Goal: Information Seeking & Learning: Check status

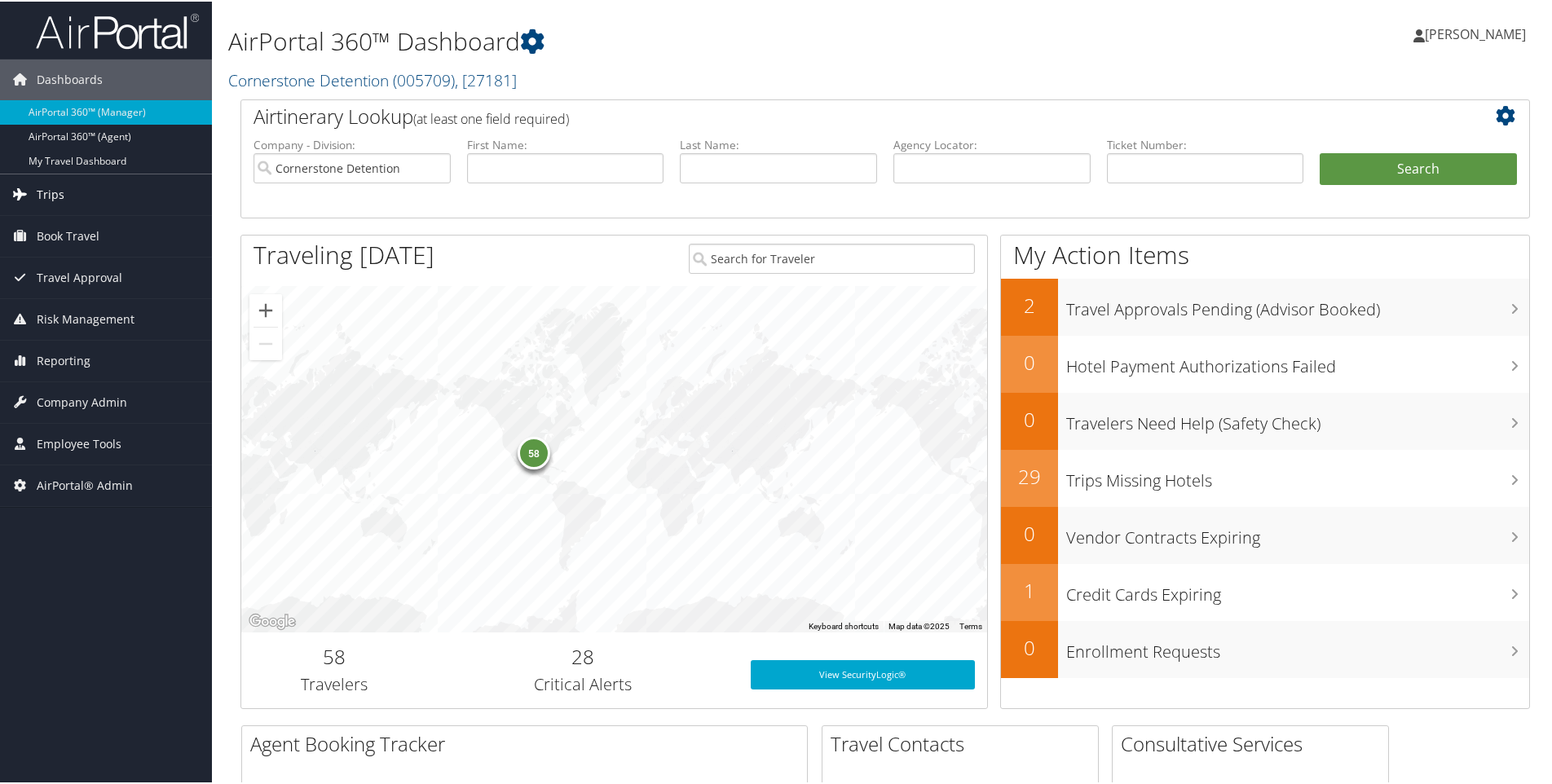
click at [84, 192] on link "Trips" at bounding box center [106, 193] width 212 height 40
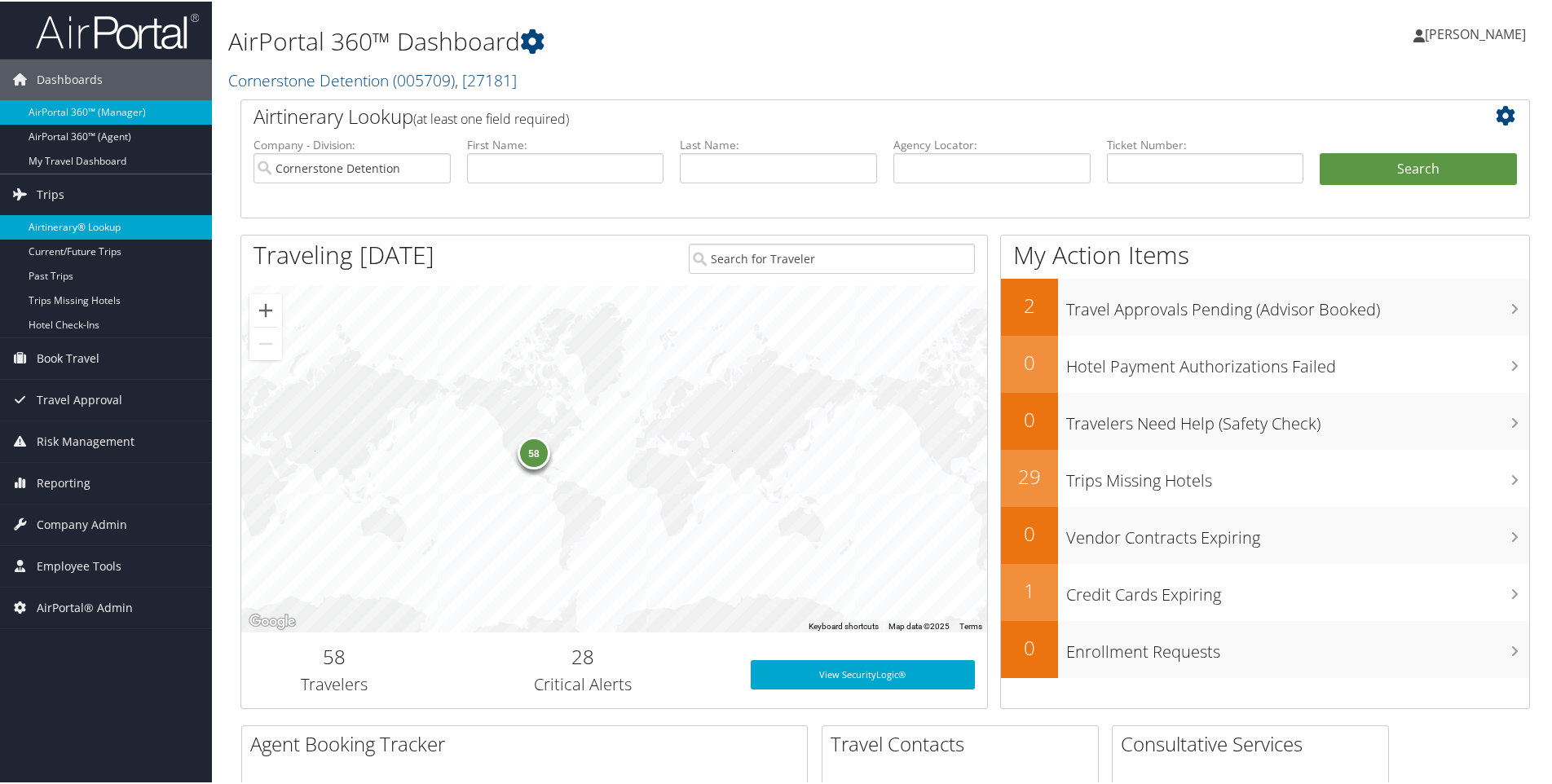
click at [87, 222] on link "Airtinerary® Lookup" at bounding box center [106, 226] width 212 height 24
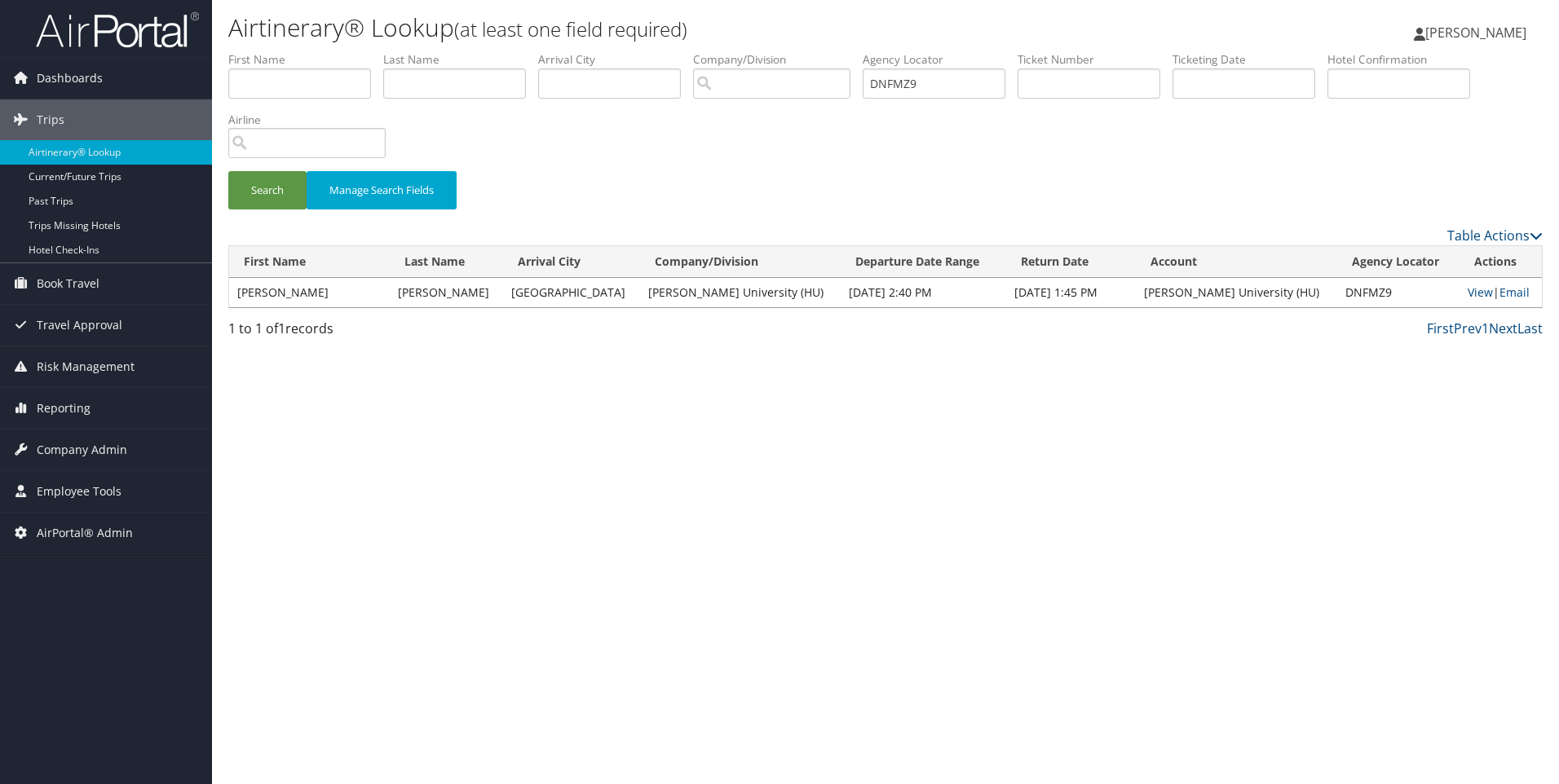
drag, startPoint x: 1459, startPoint y: 297, endPoint x: 1075, endPoint y: 219, distance: 391.8
click at [1075, 219] on div "Search Manage Search Fields" at bounding box center [885, 198] width 1339 height 55
click at [1468, 297] on link "View" at bounding box center [1480, 292] width 25 height 15
drag, startPoint x: 821, startPoint y: 53, endPoint x: 788, endPoint y: 47, distance: 33.5
click at [788, 47] on div "Airtinerary® Lookup (at least one field required) Sophia Cain Sophia Cain My Se…" at bounding box center [885, 392] width 1347 height 784
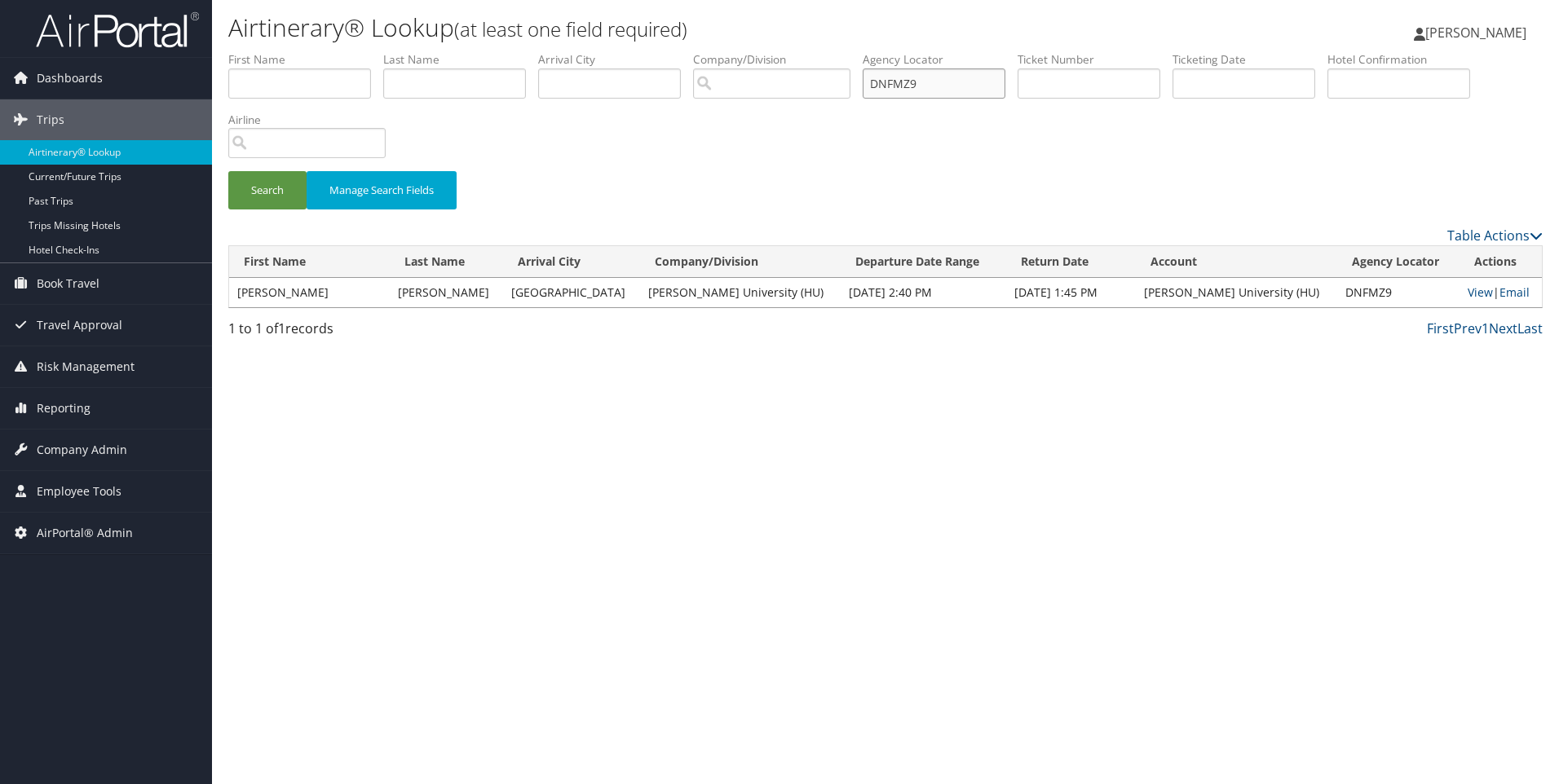
paste input "GDYJ"
click at [228, 171] on button "Search" at bounding box center [268, 190] width 79 height 38
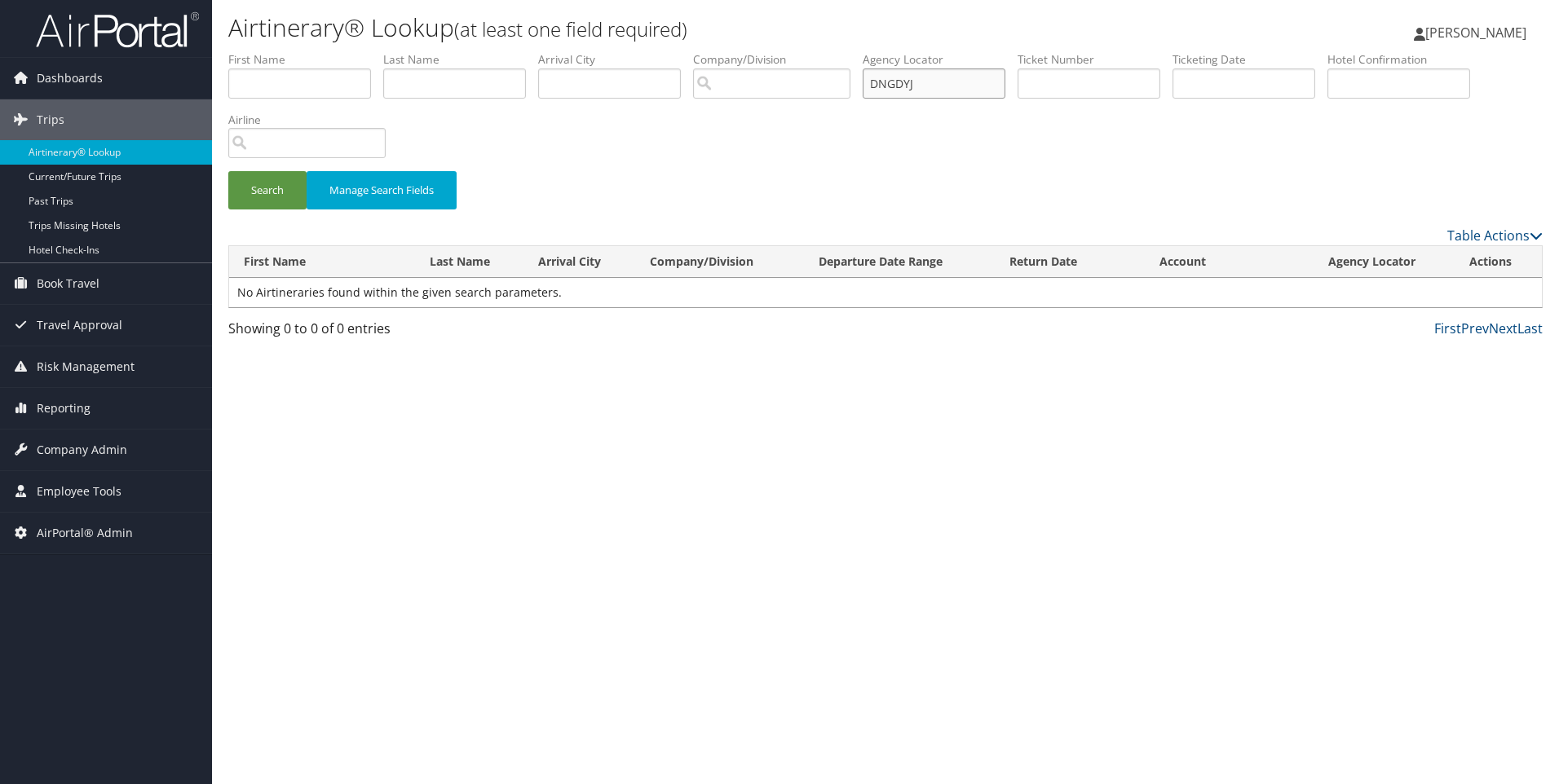
click at [228, 171] on button "Search" at bounding box center [268, 190] width 79 height 38
click at [263, 201] on button "Search" at bounding box center [268, 190] width 79 height 38
click at [268, 200] on button "Search" at bounding box center [268, 190] width 79 height 38
drag, startPoint x: 958, startPoint y: 79, endPoint x: 684, endPoint y: 107, distance: 275.4
click at [684, 52] on ul "First Name Last Name Departure City Arrival City Company/Division Airport/City …" at bounding box center [885, 52] width 1314 height 0
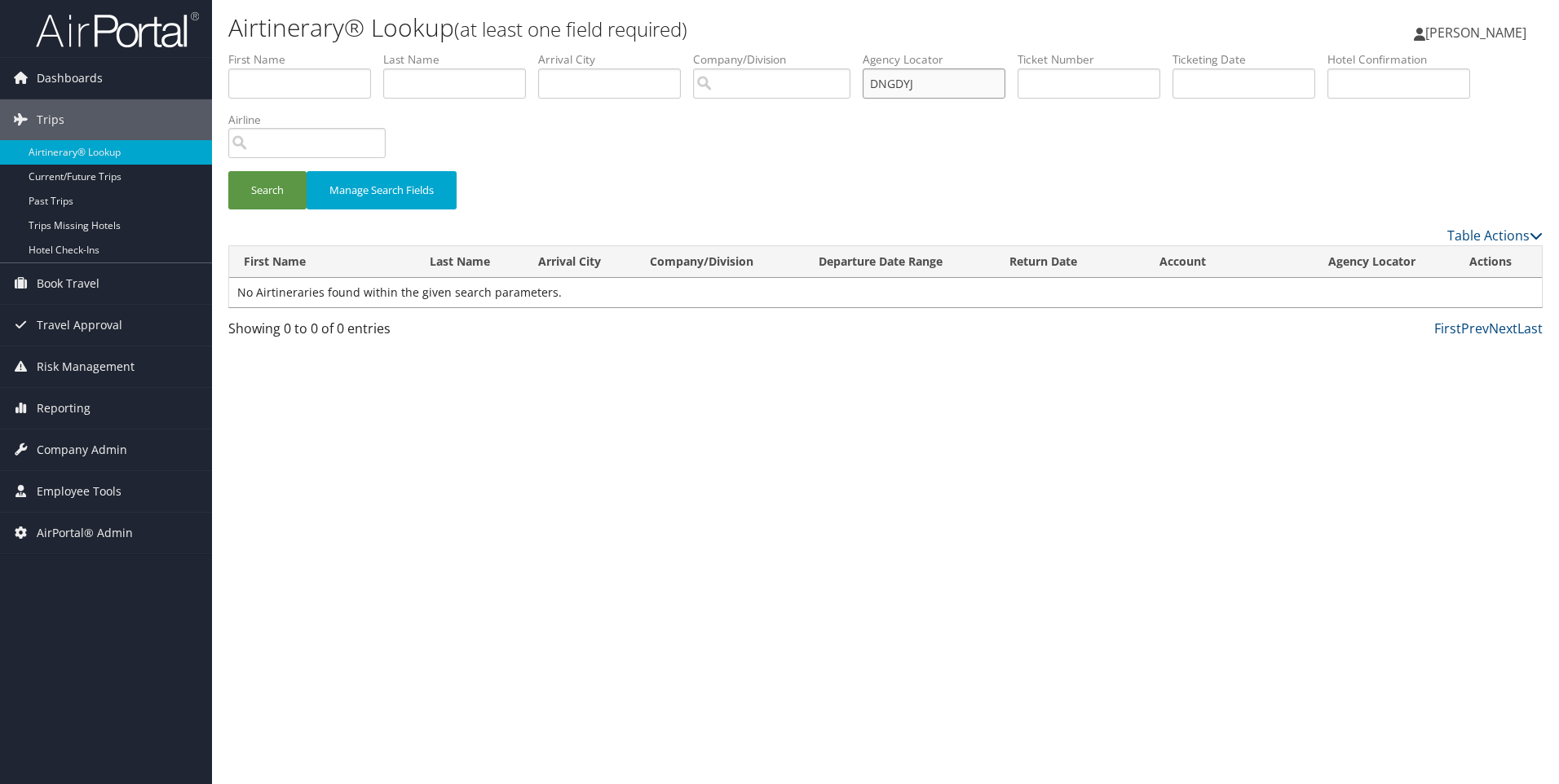
paste input "AOEVLX"
click at [228, 171] on button "Search" at bounding box center [268, 190] width 79 height 38
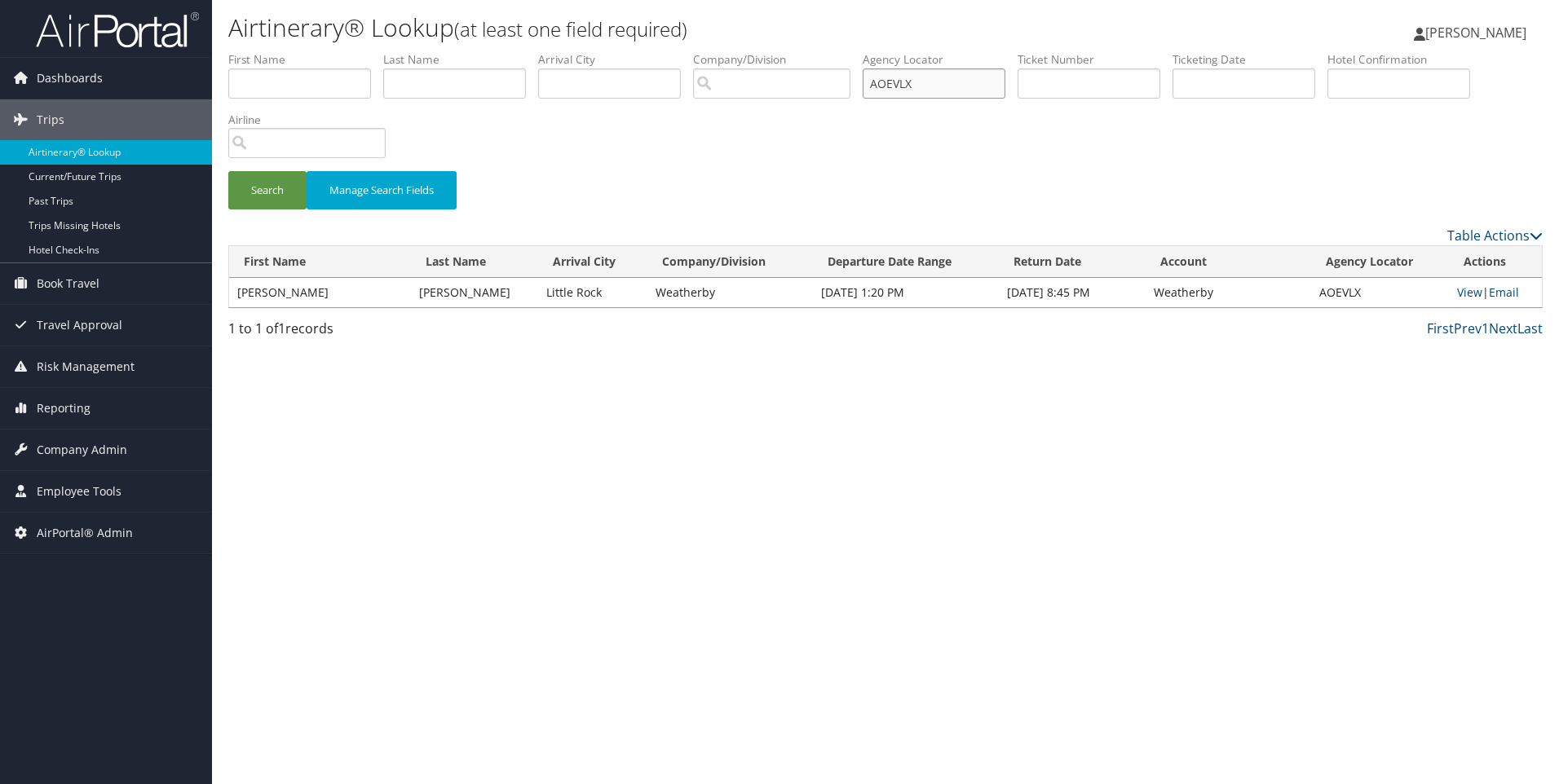
drag, startPoint x: 937, startPoint y: 94, endPoint x: 863, endPoint y: 78, distance: 75.7
click at [863, 52] on ul "First Name Last Name Departure City Arrival City Company/Division Airport/City …" at bounding box center [885, 52] width 1314 height 0
paste input "DNGDYJ"
type input "DNGDYJ"
click at [228, 171] on button "Search" at bounding box center [268, 190] width 79 height 38
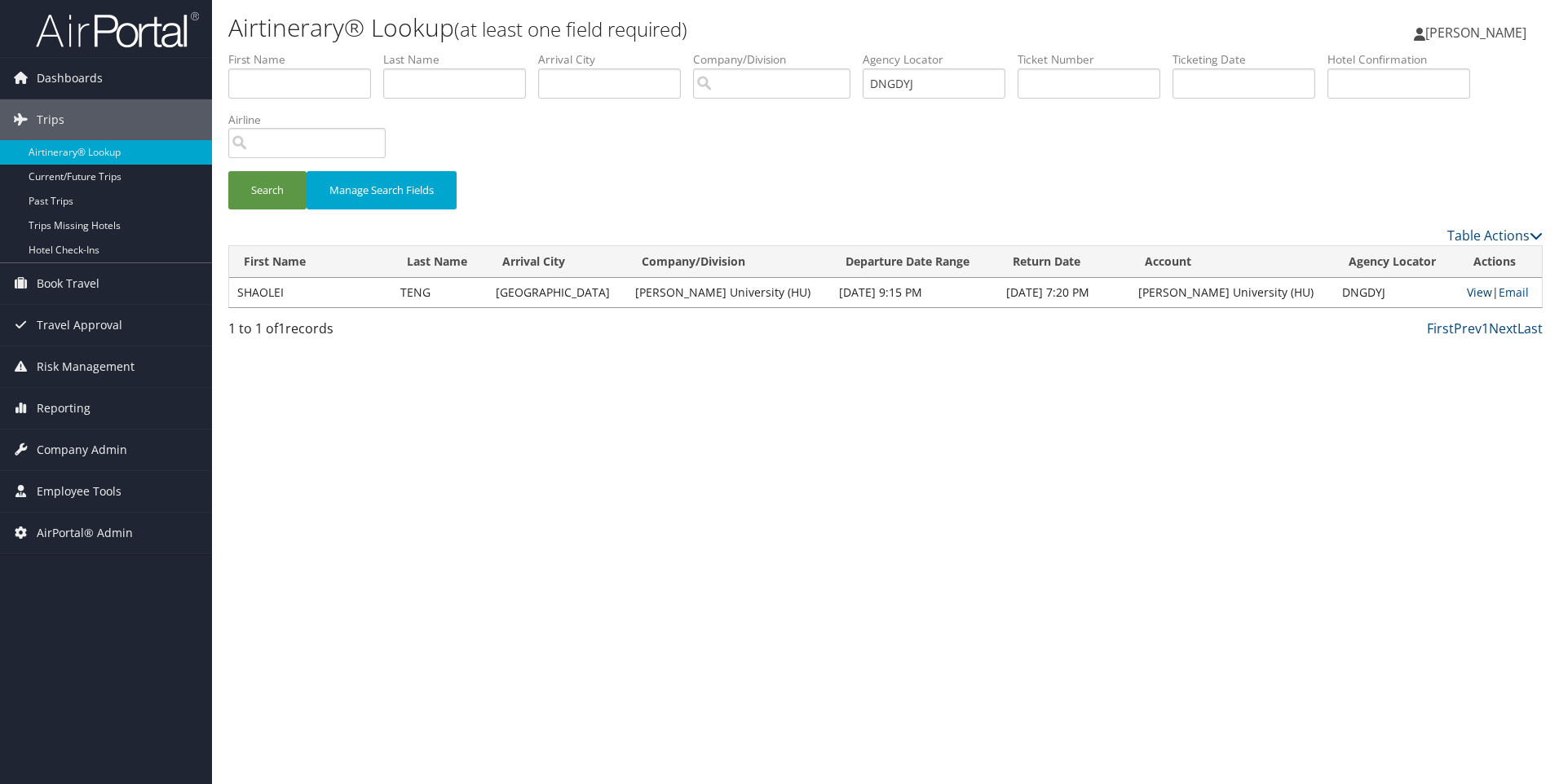
click at [1467, 293] on link "View" at bounding box center [1479, 292] width 25 height 15
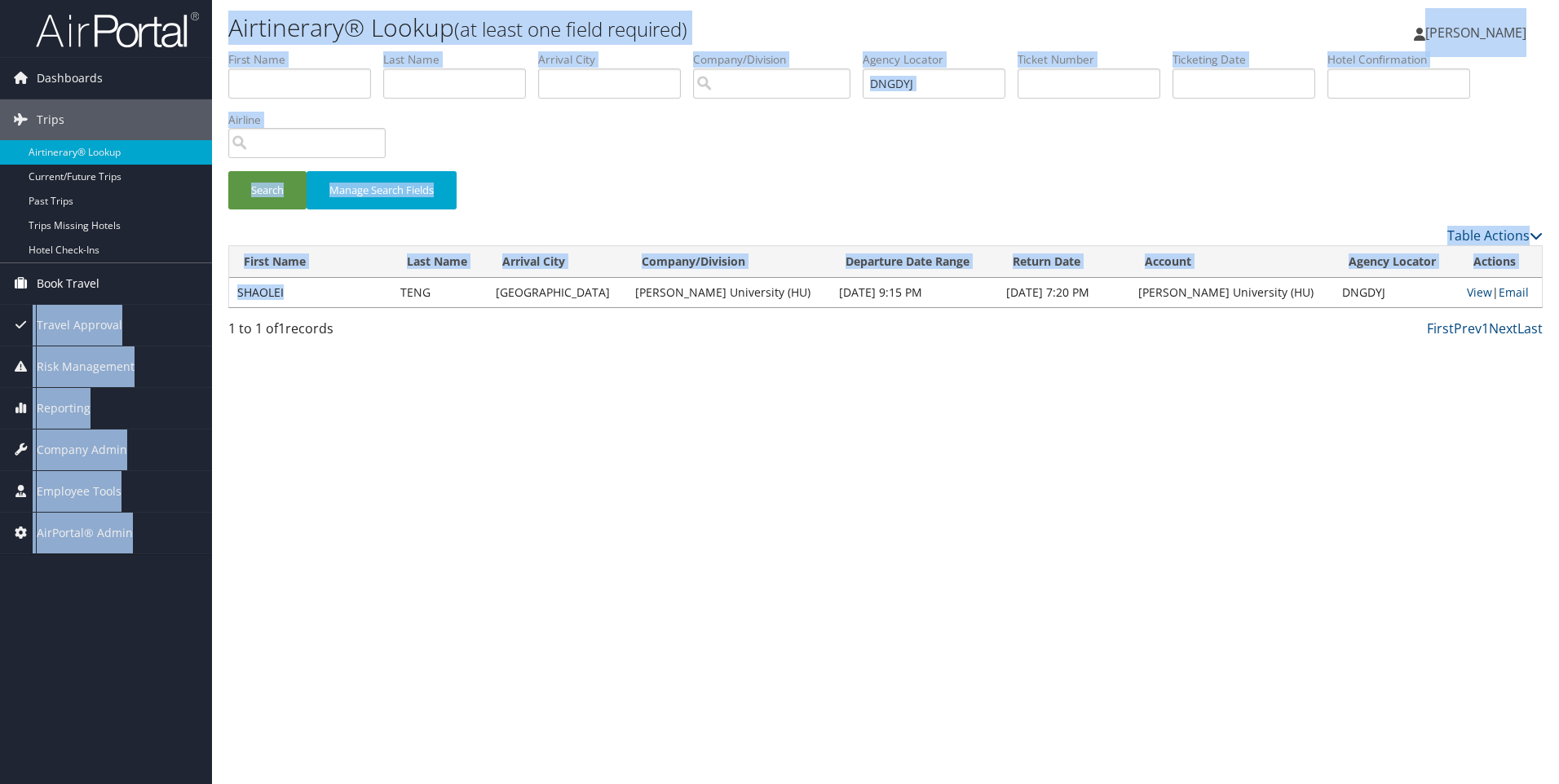
drag, startPoint x: 298, startPoint y: 295, endPoint x: 179, endPoint y: 287, distance: 119.3
click at [179, 287] on div "Dashboards AirPortal 360™ (Manager) AirPortal 360™ (Agent) My Travel Dashboard …" at bounding box center [780, 392] width 1559 height 784
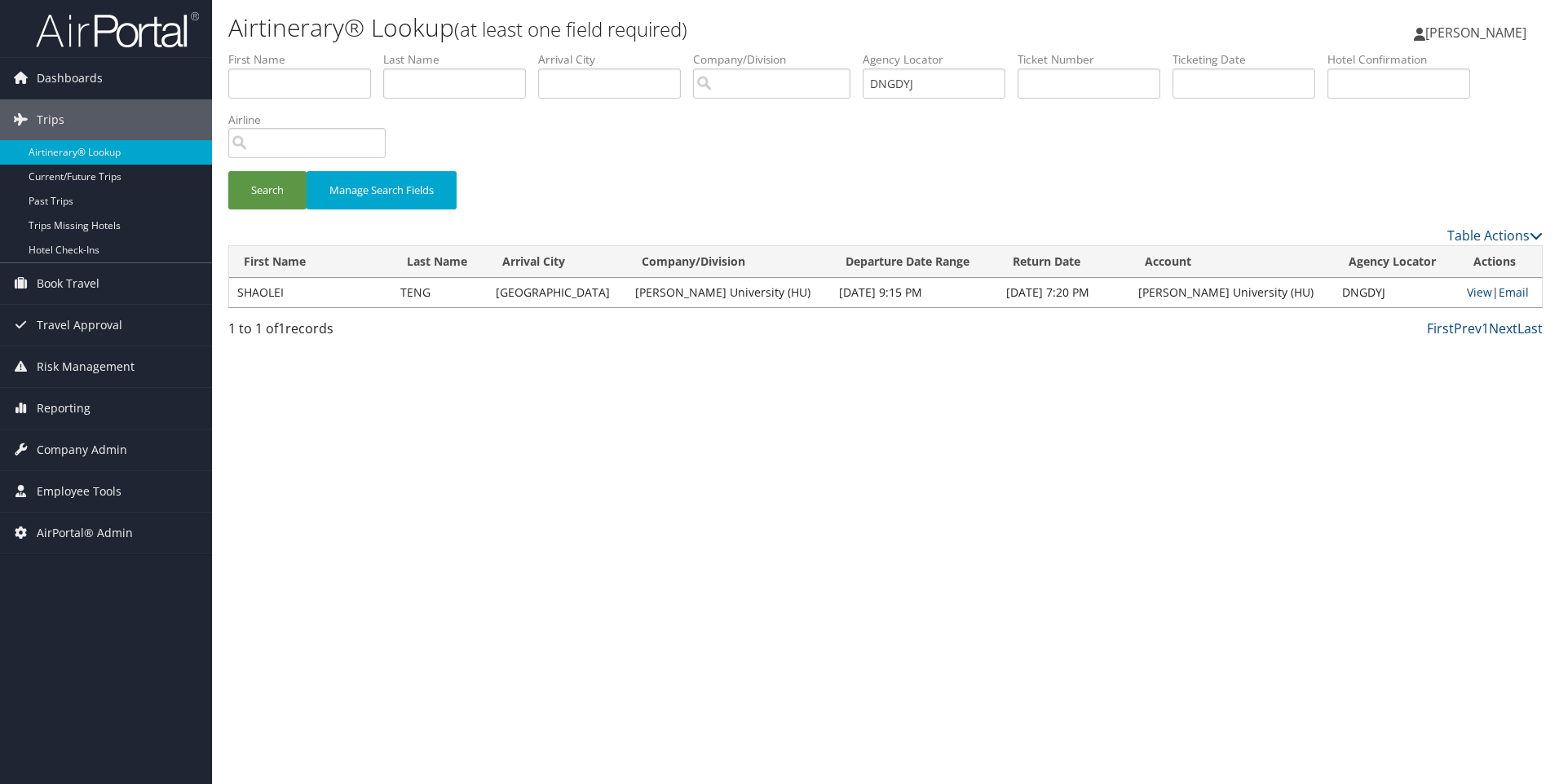
drag, startPoint x: 179, startPoint y: 287, endPoint x: 421, endPoint y: 297, distance: 242.2
click at [421, 297] on td "TENG" at bounding box center [440, 293] width 95 height 30
drag, startPoint x: 310, startPoint y: 297, endPoint x: 238, endPoint y: 296, distance: 72.0
click at [238, 296] on td "SHAOLEI" at bounding box center [311, 293] width 163 height 30
copy td "SHAOLEI"
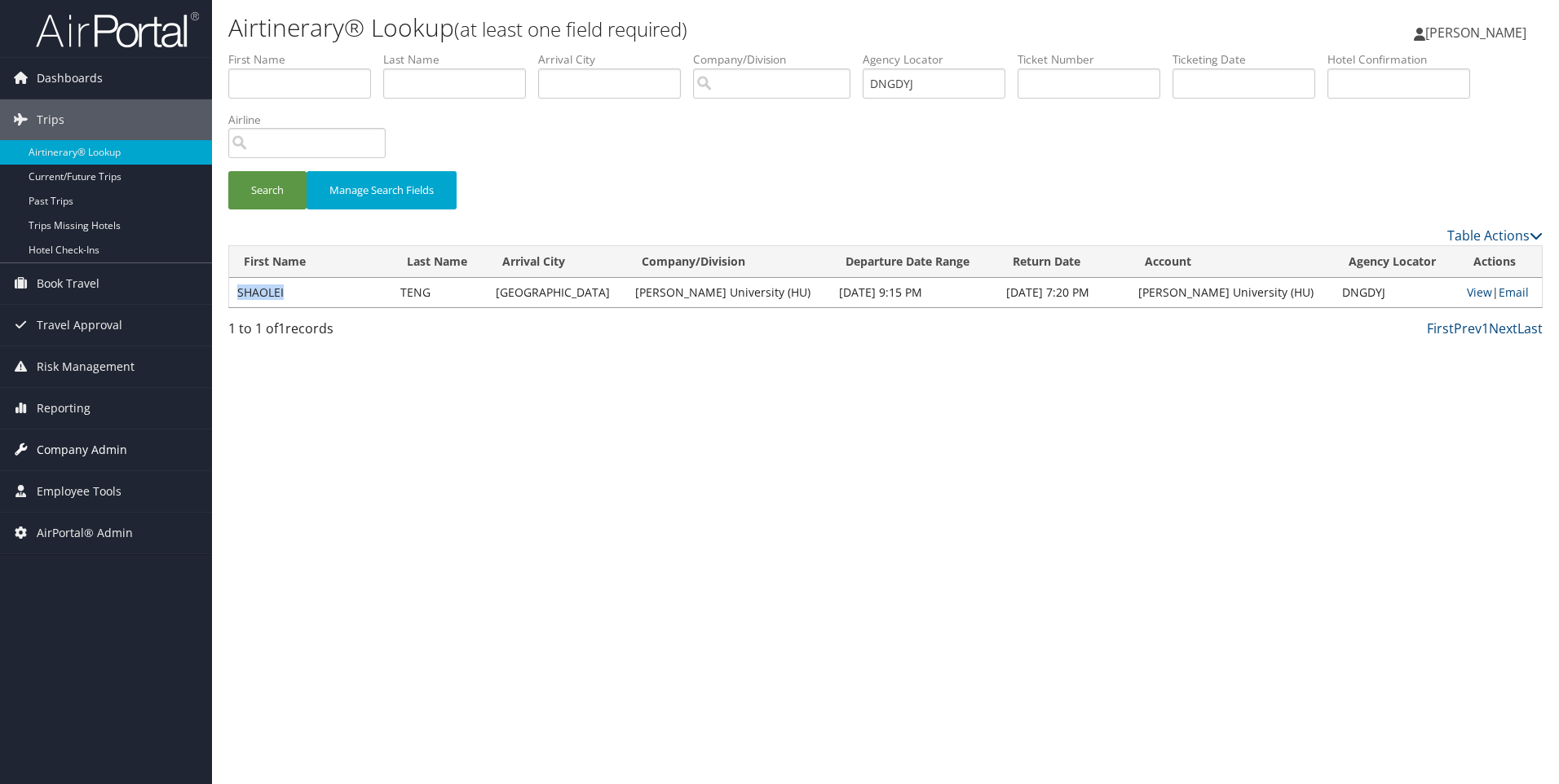
click at [74, 447] on span "Company Admin" at bounding box center [82, 450] width 90 height 40
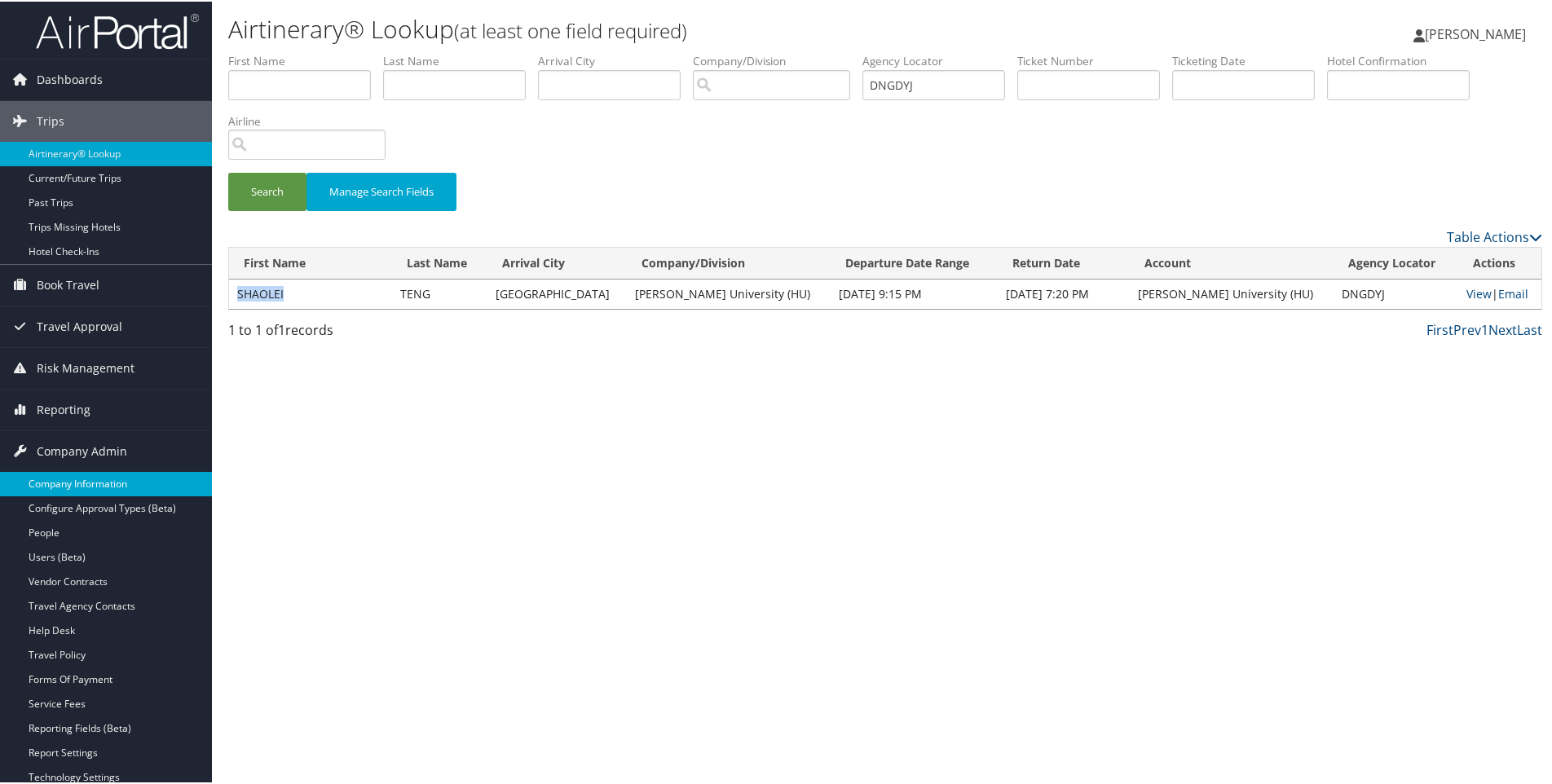
click at [79, 484] on link "Company Information" at bounding box center [106, 482] width 212 height 24
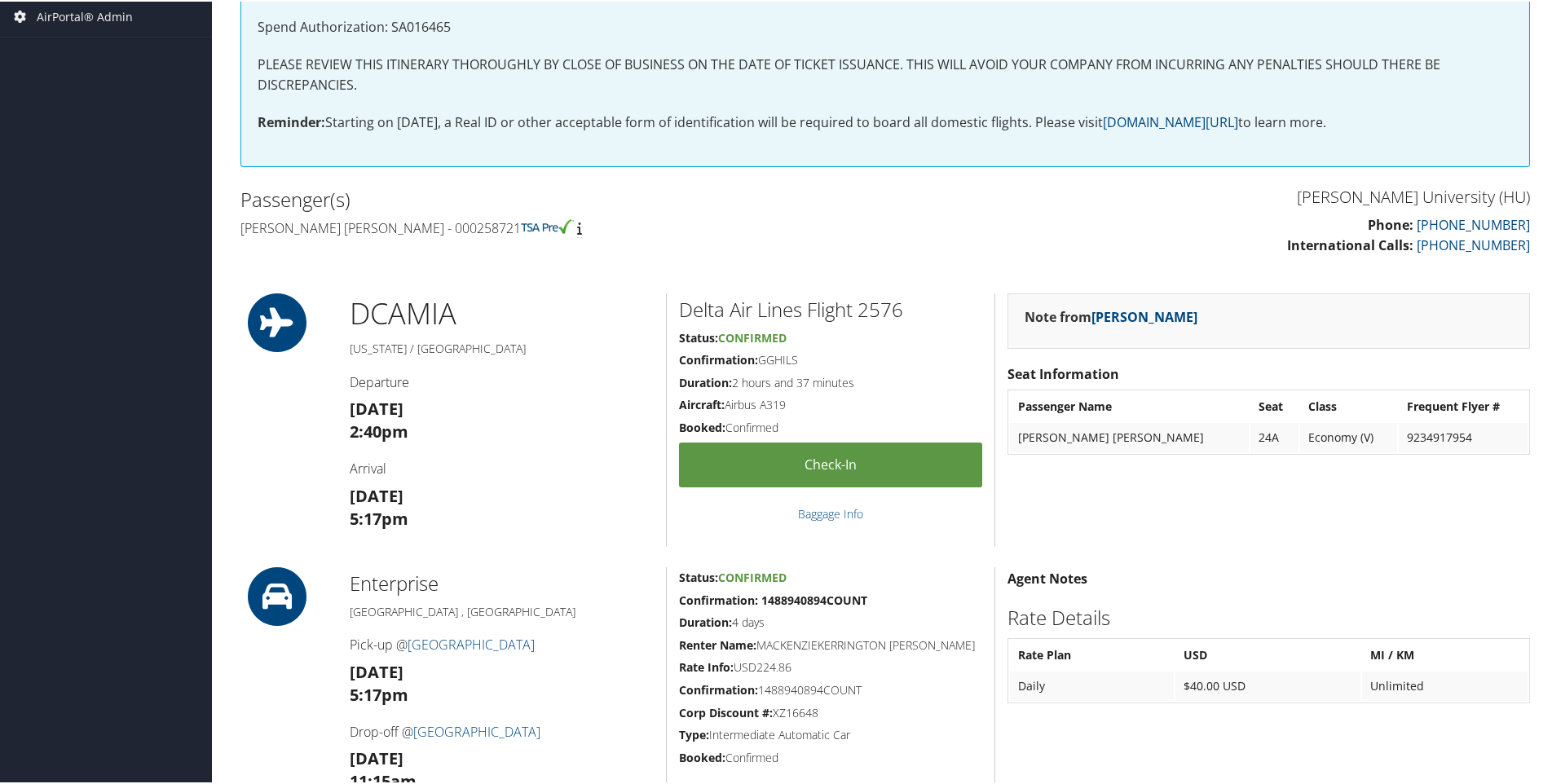
scroll to position [376, 0]
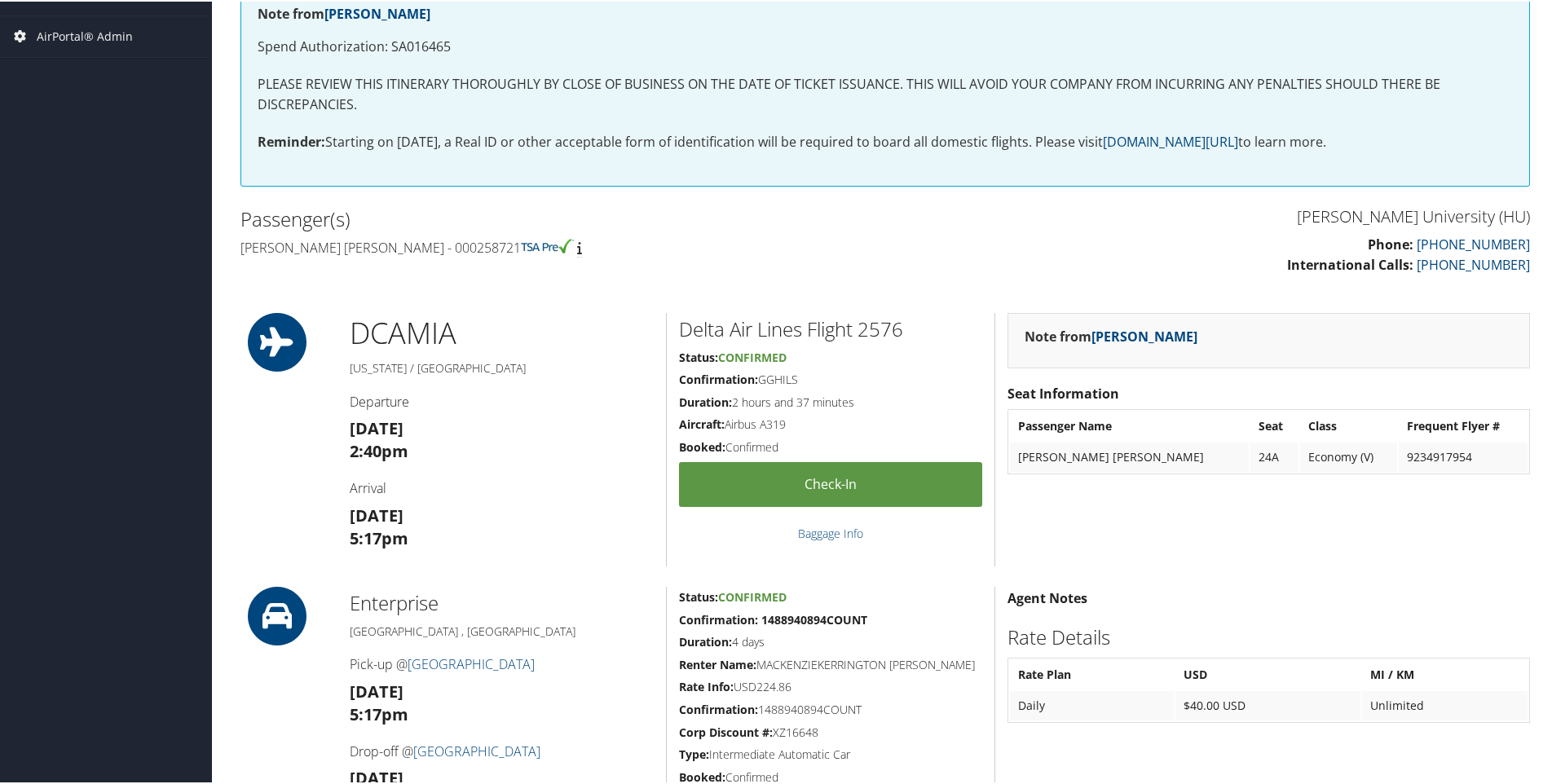
click at [280, 255] on h4 "Mackenzie kerrington Galloway - 000258721" at bounding box center [557, 246] width 633 height 18
copy h4 "Mackenzie"
click at [429, 253] on h4 "Mackenzie kerrington Galloway - 000258721" at bounding box center [557, 246] width 633 height 18
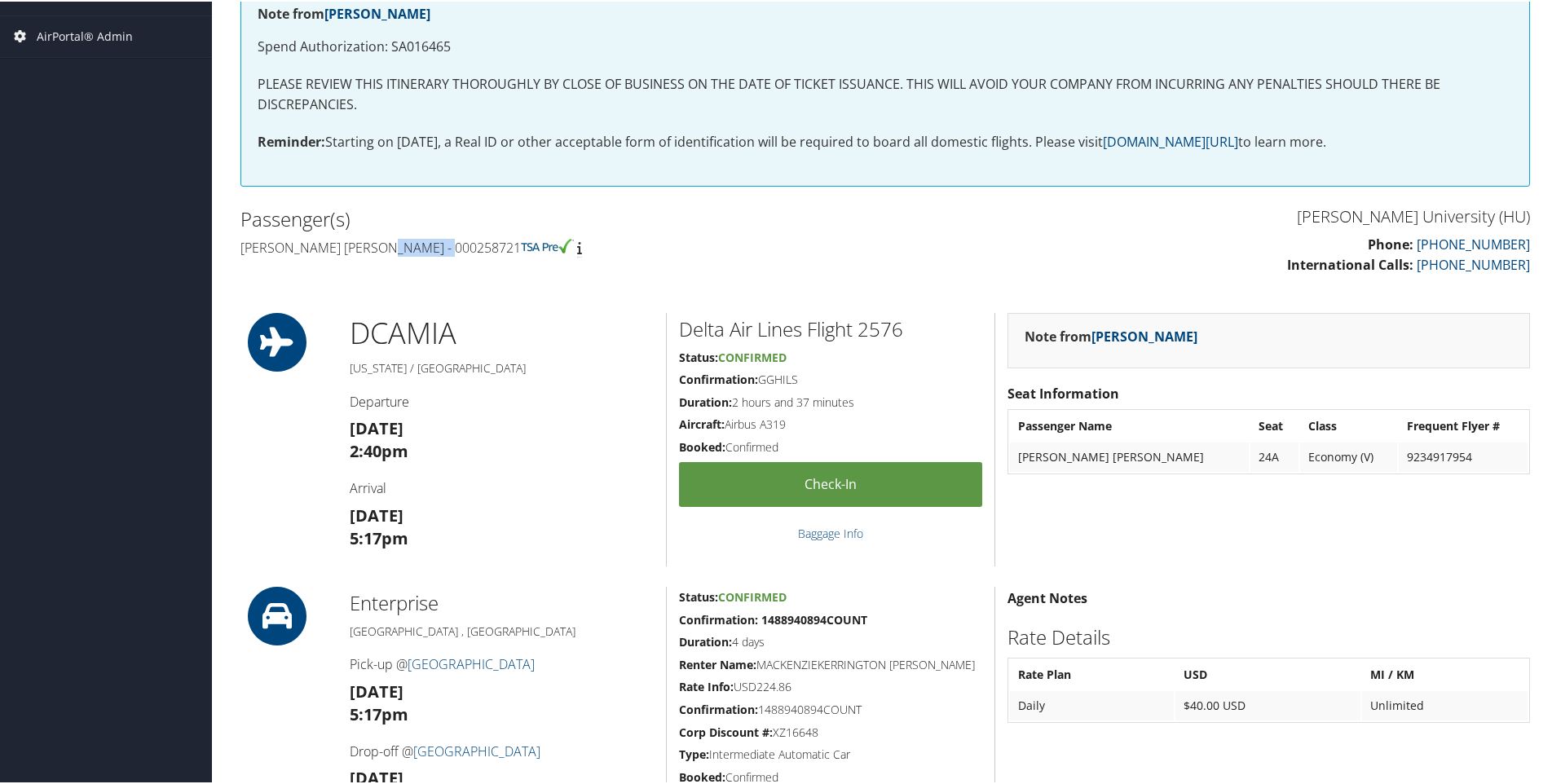
copy h4 "Galloway"
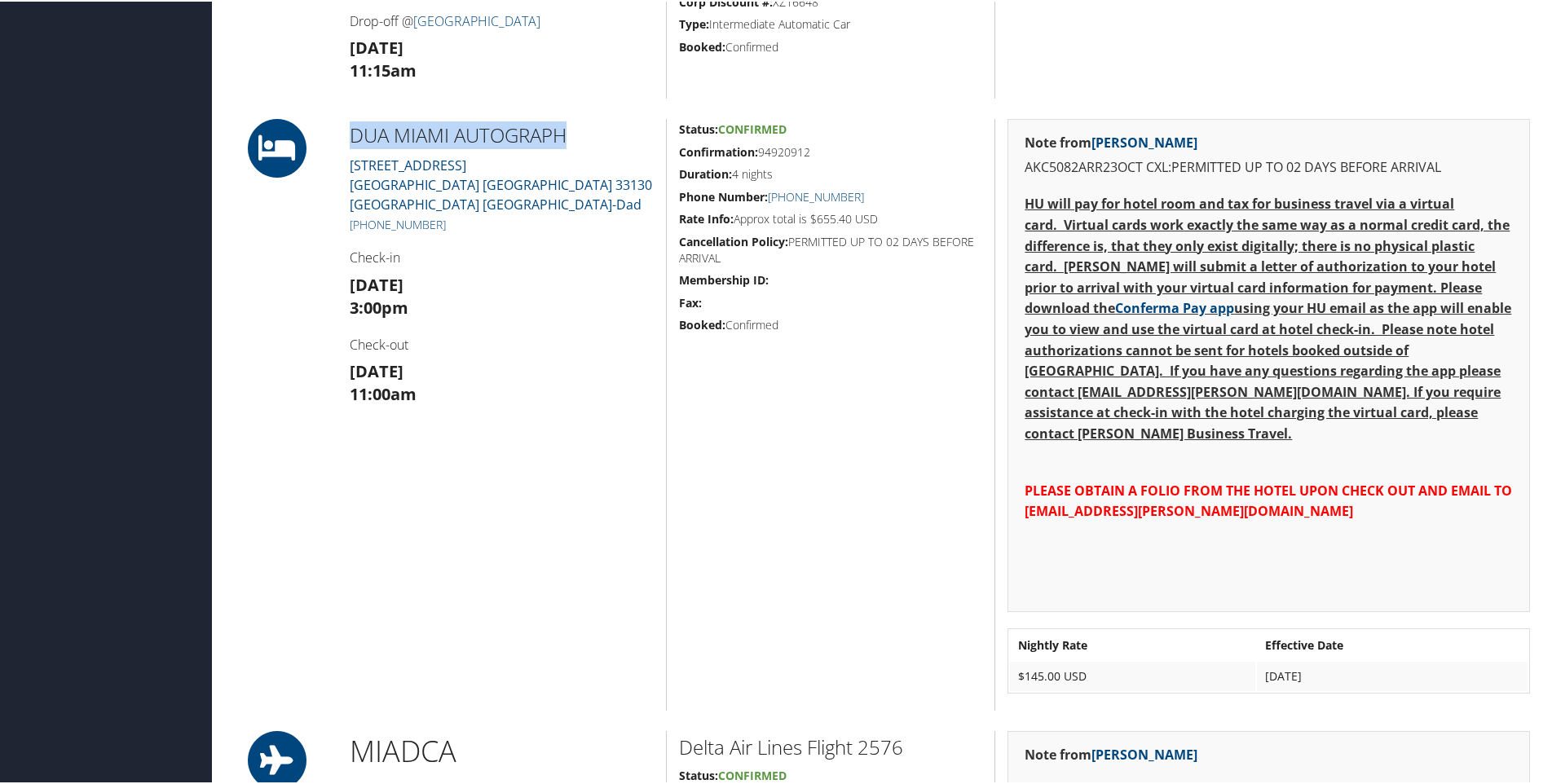
drag, startPoint x: 592, startPoint y: 131, endPoint x: 320, endPoint y: 140, distance: 272.1
click at [320, 140] on div "DUA MIAMI AUTOGRAPH 1300 South Miami Avenue Miami FL 33130 US Miami-Dad +1 (305…" at bounding box center [885, 413] width 1314 height 592
copy div "DUA MIAMI AUTOGRAPH"
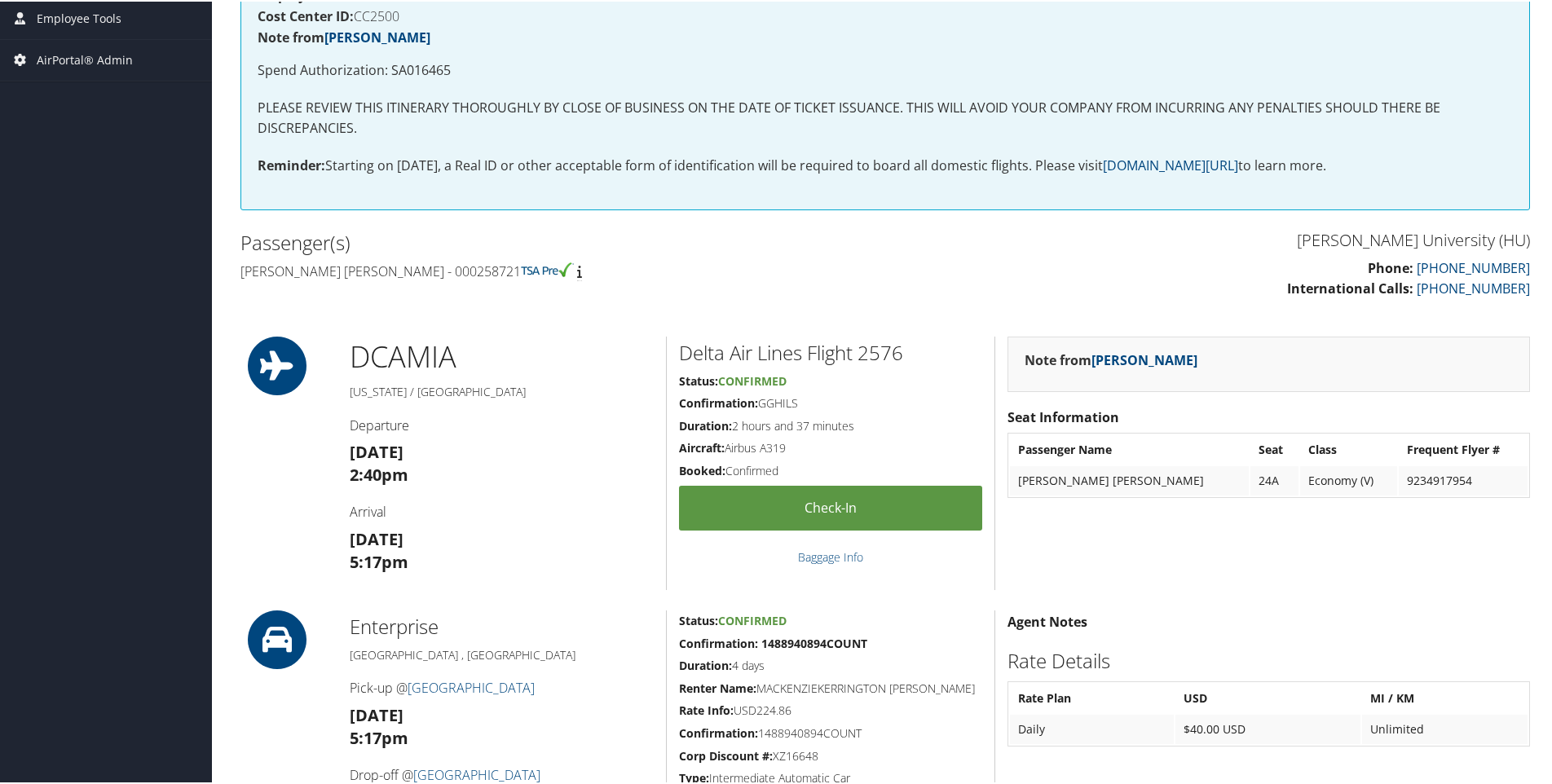
scroll to position [318, 0]
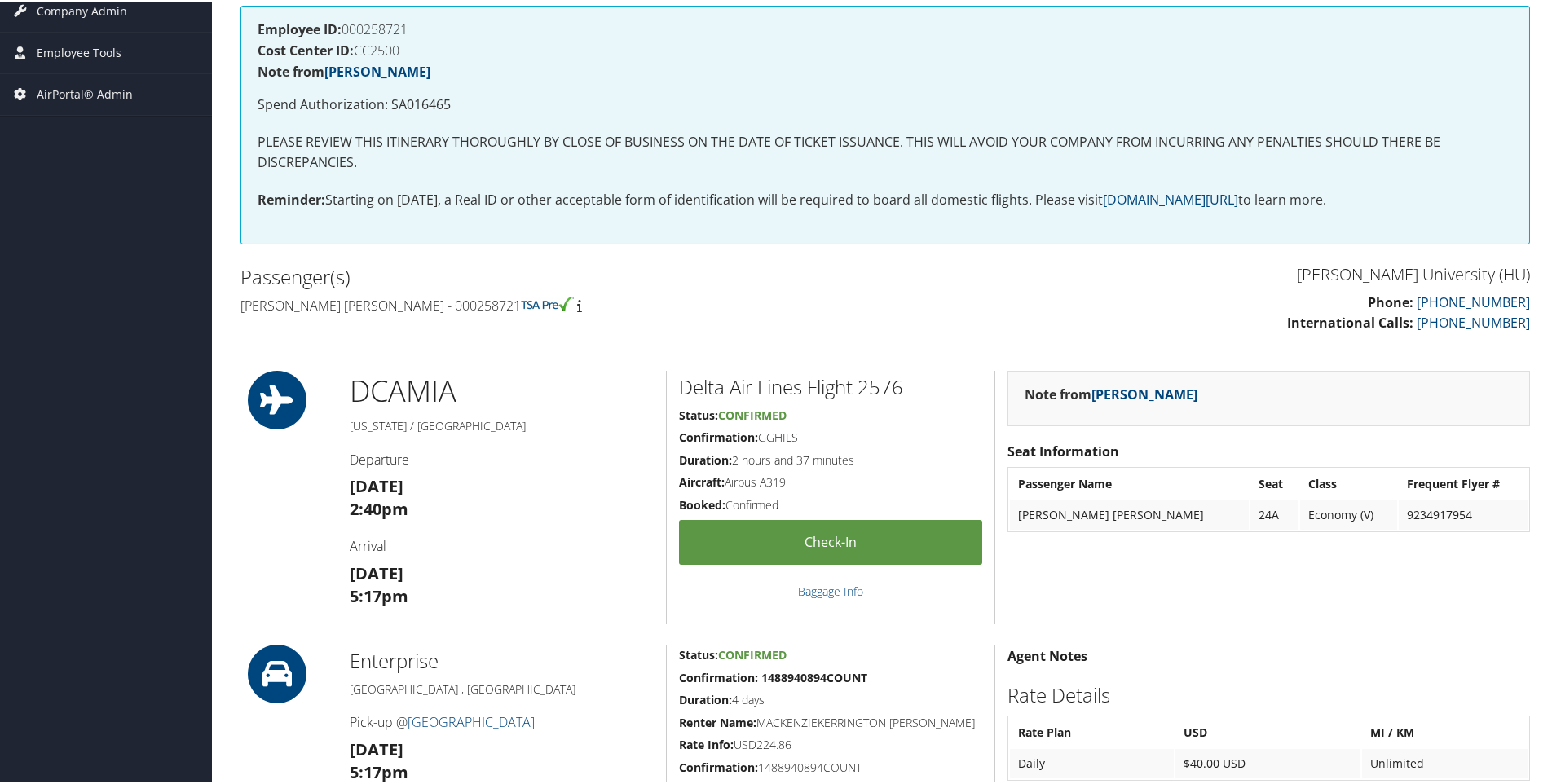
click at [387, 22] on h4 "Employee ID: 000258721" at bounding box center [885, 28] width 1255 height 13
copy h4 "000258721"
click at [432, 115] on div "Employee ID: 000258721 Cost Center ID: CC2500 Note from Pooja Malik Spend Autho…" at bounding box center [886, 123] width 1290 height 238
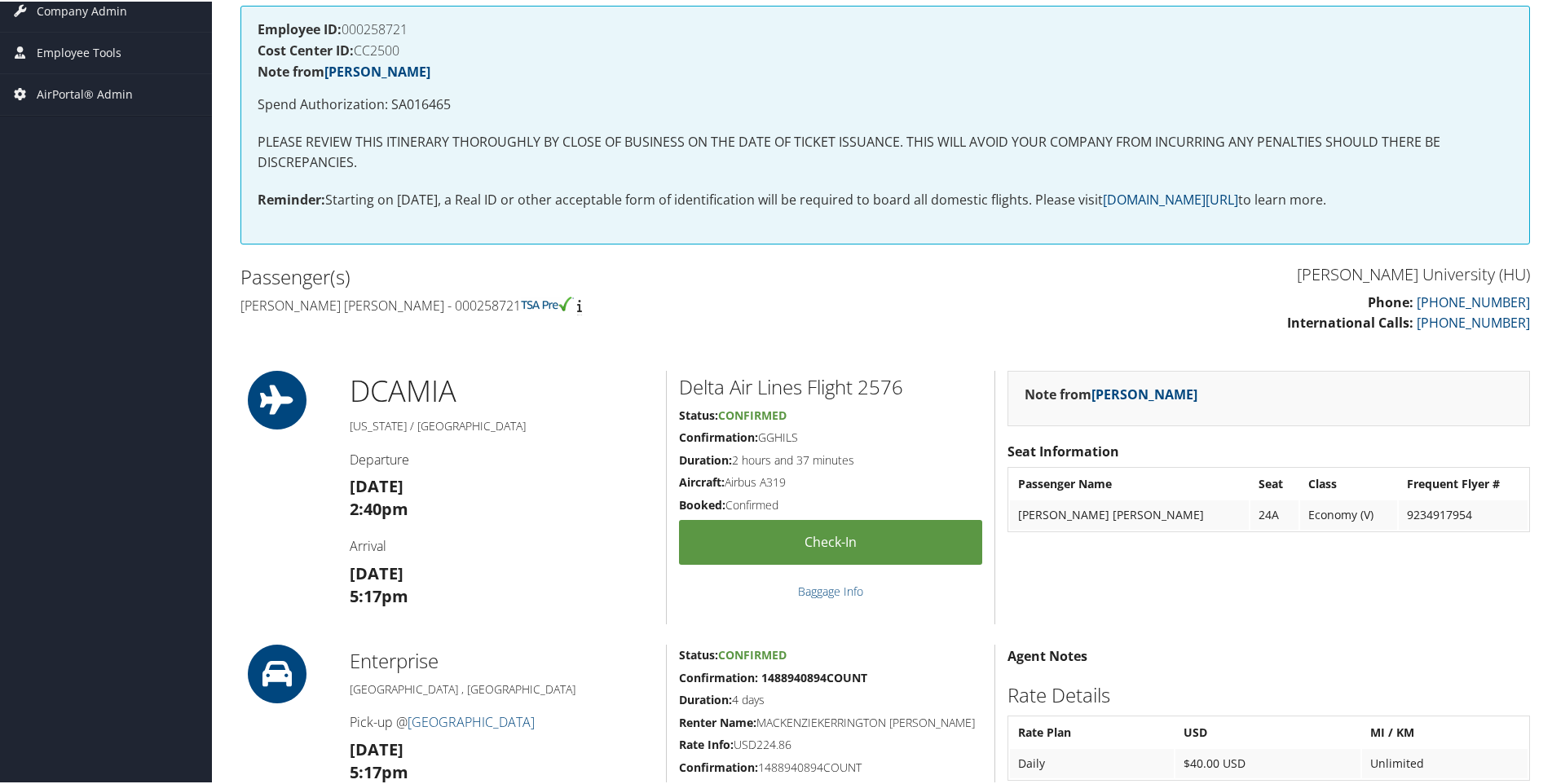
drag, startPoint x: 432, startPoint y: 115, endPoint x: 426, endPoint y: 107, distance: 10.0
click at [426, 107] on p "Spend Authorization: SA016465" at bounding box center [885, 104] width 1255 height 21
copy p "SA016465"
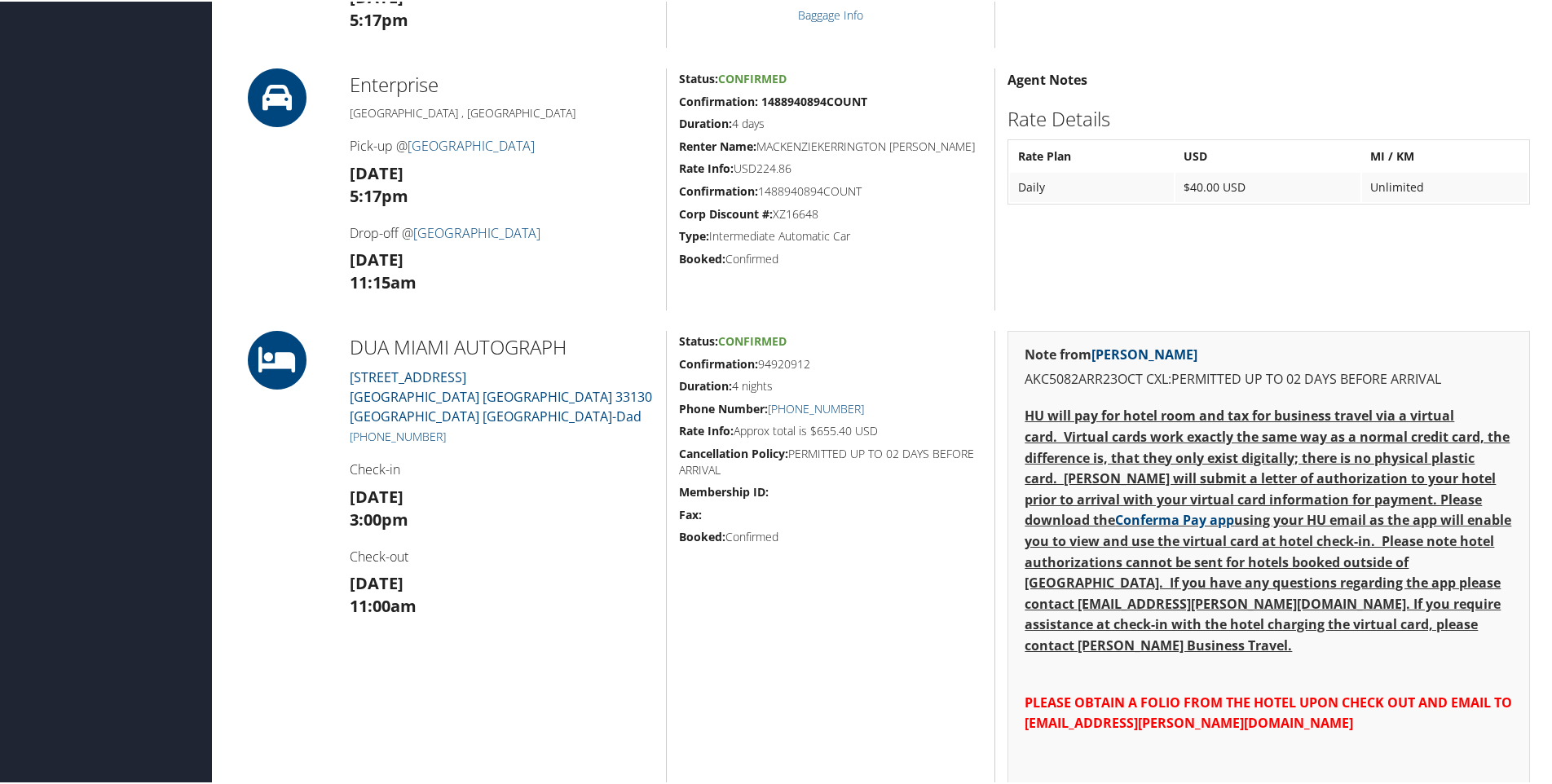
click at [781, 371] on div "Status: Confirmed Confirmation: 94920912 Duration: 4 nights Phone Number: +1 (3…" at bounding box center [830, 625] width 328 height 592
click at [780, 357] on h5 "Confirmation: 94920912" at bounding box center [831, 363] width 303 height 16
copy h5 "94920912"
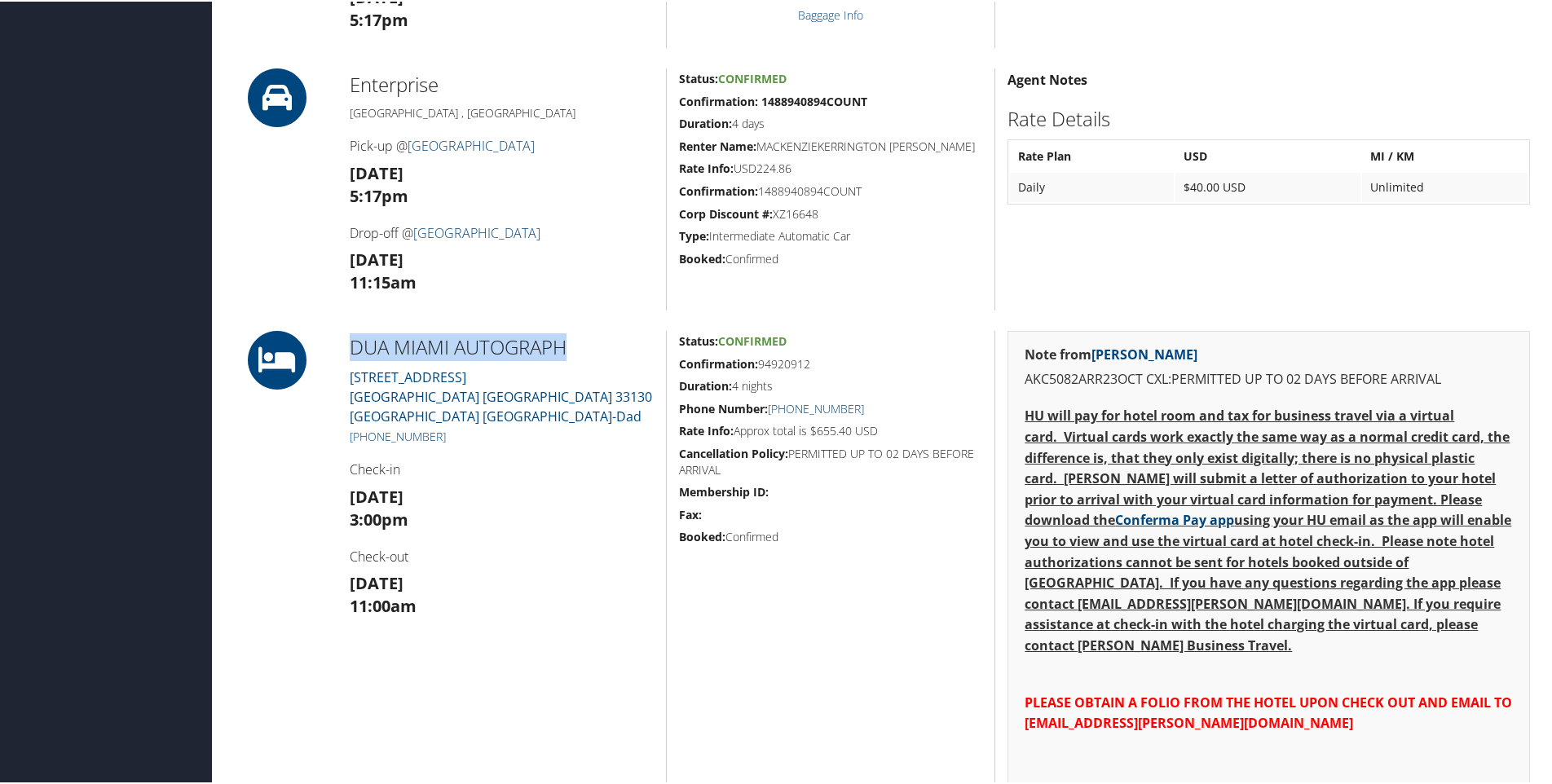
drag, startPoint x: 585, startPoint y: 355, endPoint x: 333, endPoint y: 353, distance: 252.0
click at [333, 353] on div "DUA MIAMI AUTOGRAPH 1300 South Miami Avenue Miami FL 33130 US Miami-Dad +1 (305…" at bounding box center [885, 625] width 1314 height 592
copy div "DUA MIAMI AUTOGRAPH"
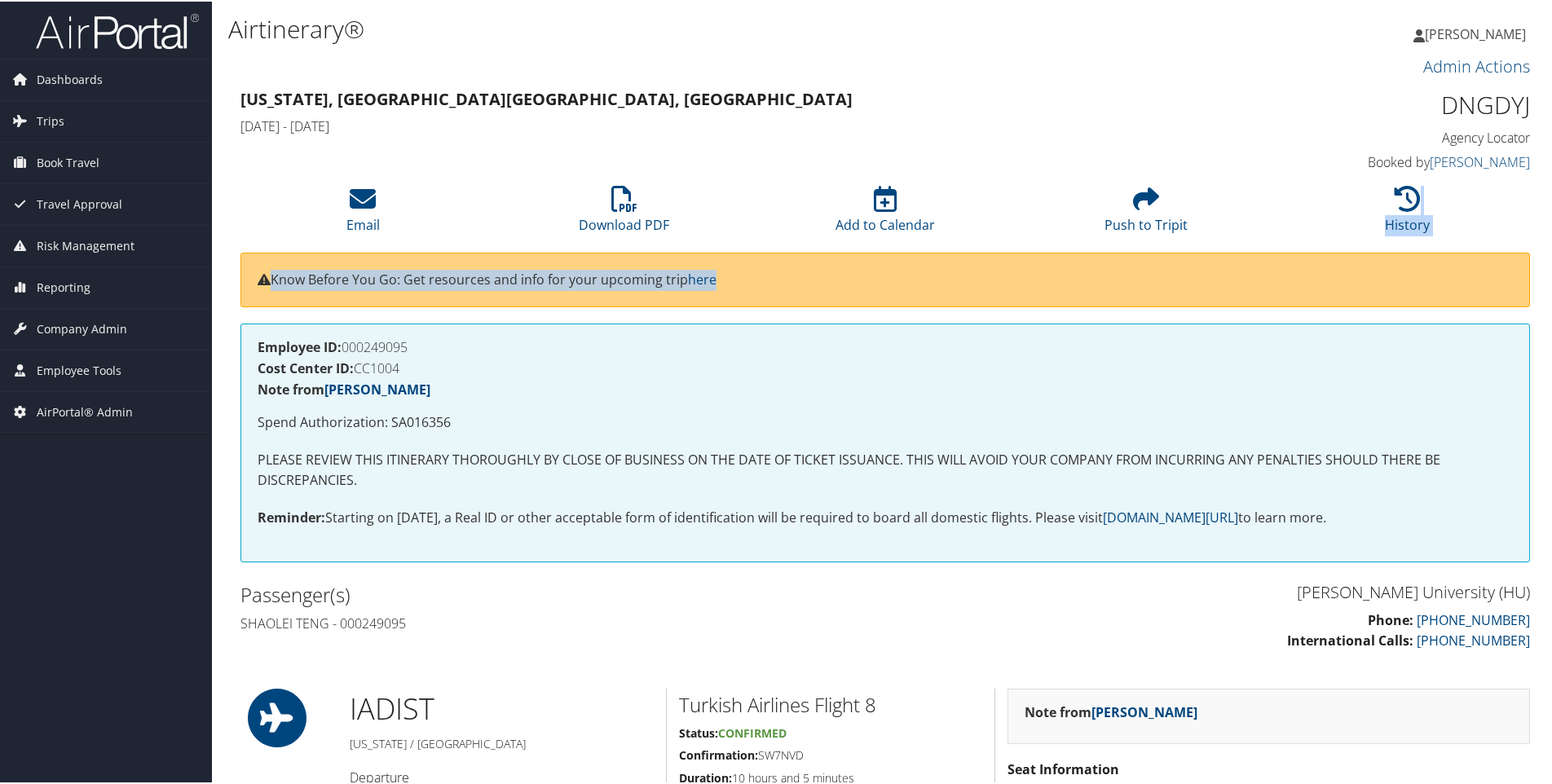
drag, startPoint x: 1457, startPoint y: 178, endPoint x: 1496, endPoint y: 305, distance: 132.9
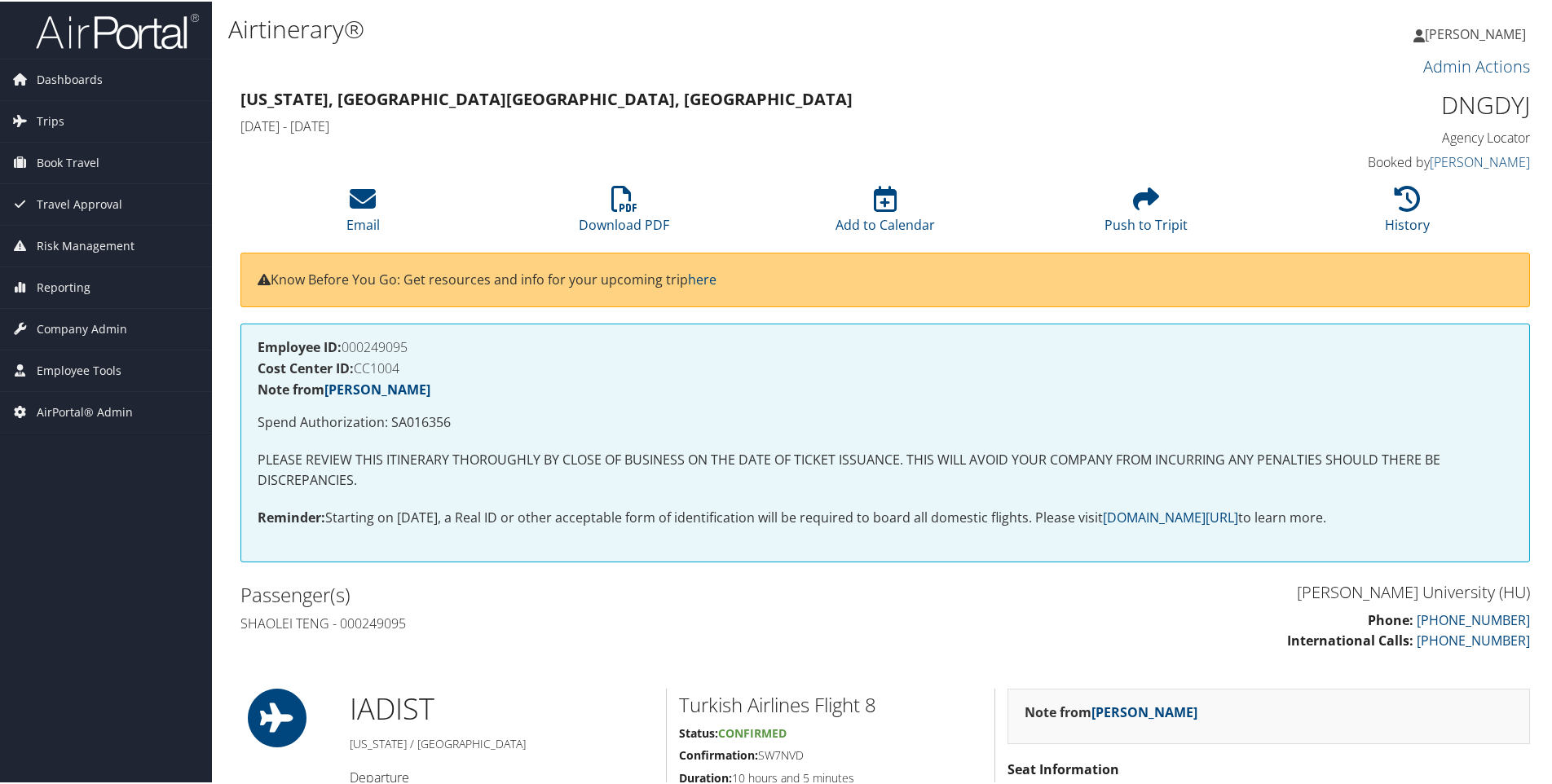
click at [1234, 106] on h1 "DNGDYJ" at bounding box center [1378, 104] width 304 height 35
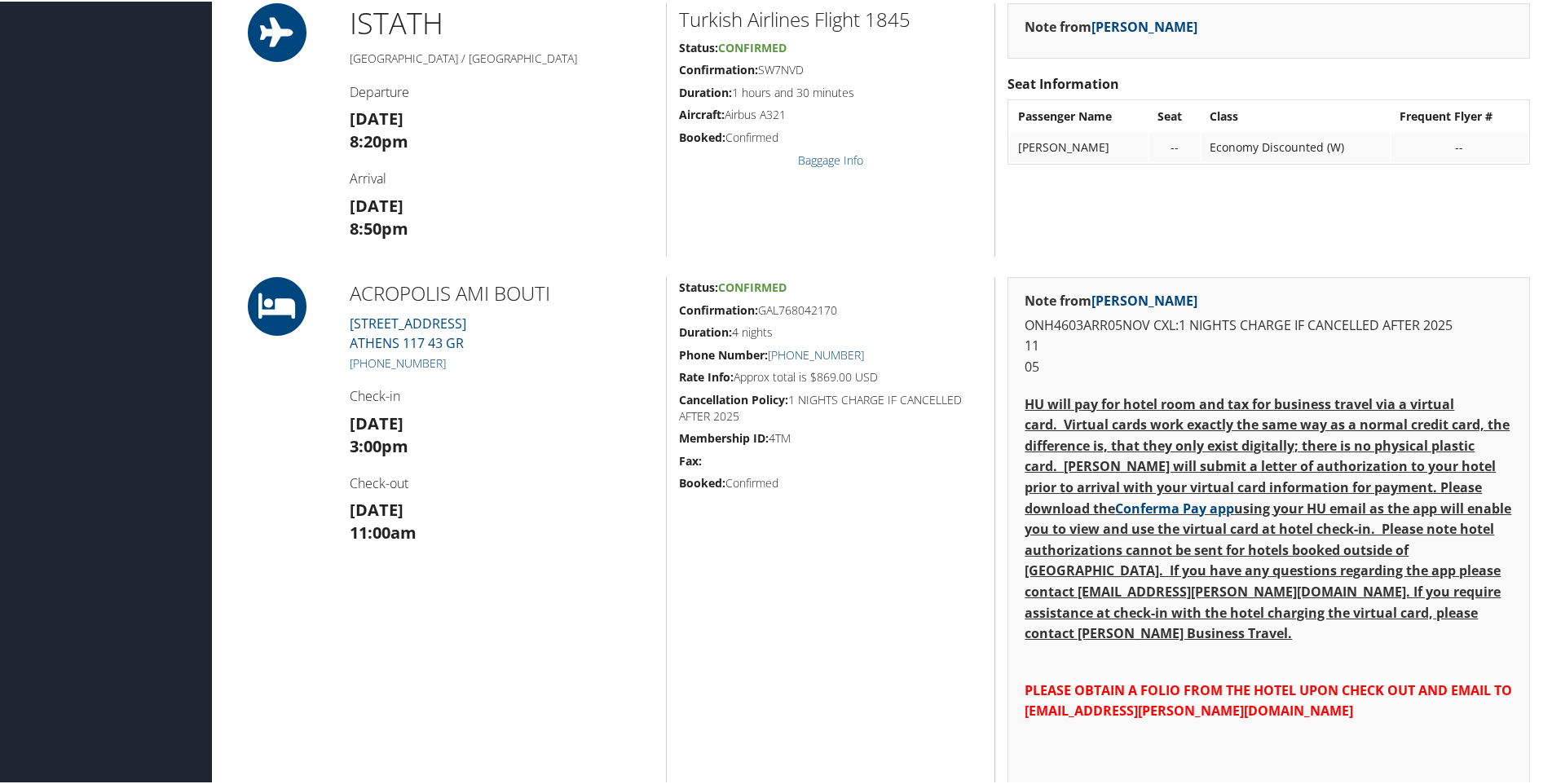
scroll to position [1084, 0]
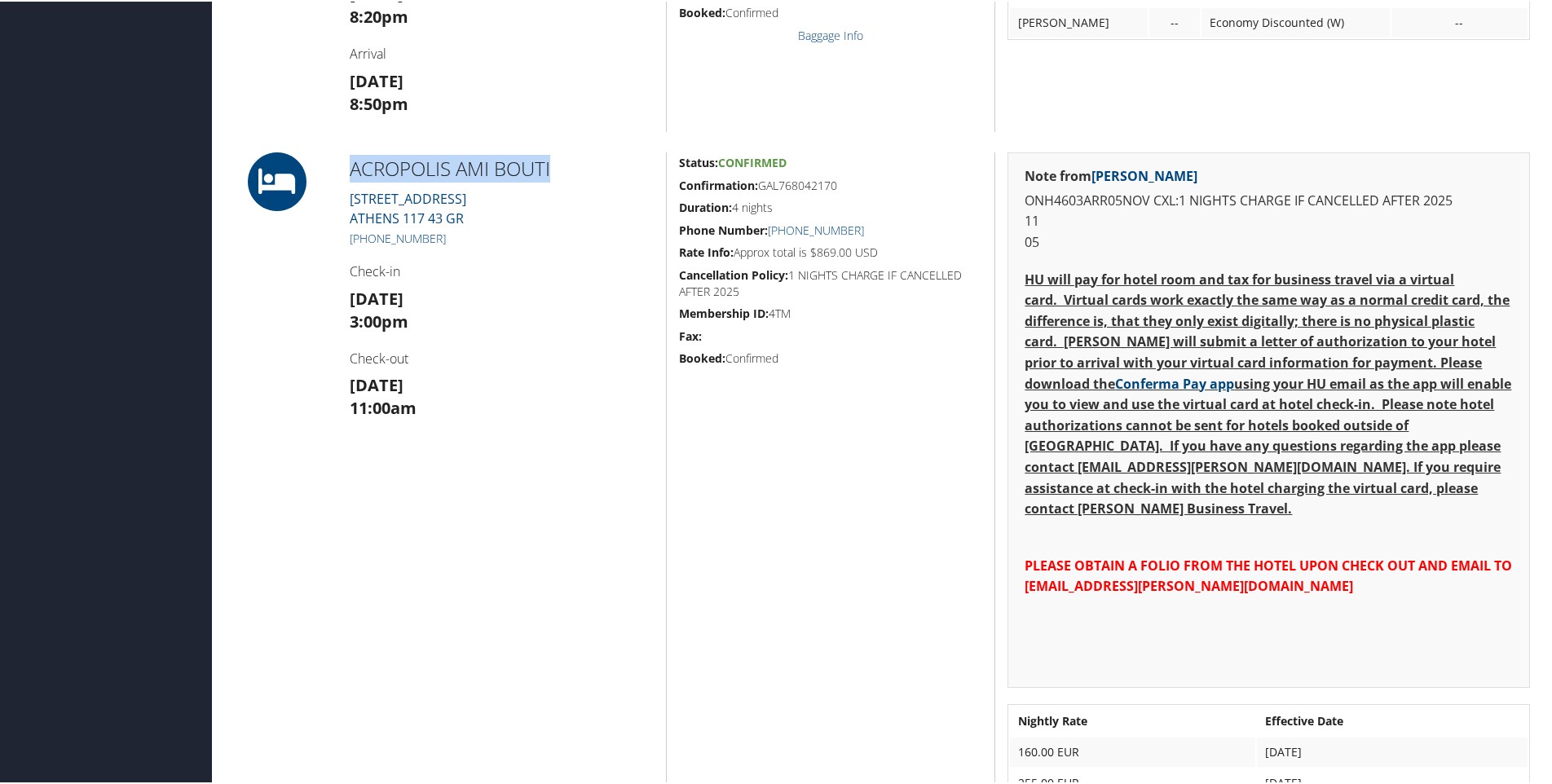
drag, startPoint x: 340, startPoint y: 160, endPoint x: 573, endPoint y: 160, distance: 233.0
click at [573, 160] on div "ACROPOLIS AMI BOUTI IRAS STREET 10 ATHENS 117 43 GR +30 (210) 922-0810 Check-in…" at bounding box center [502, 483] width 328 height 664
copy h2 "ACROPOLIS AMI BOUTI"
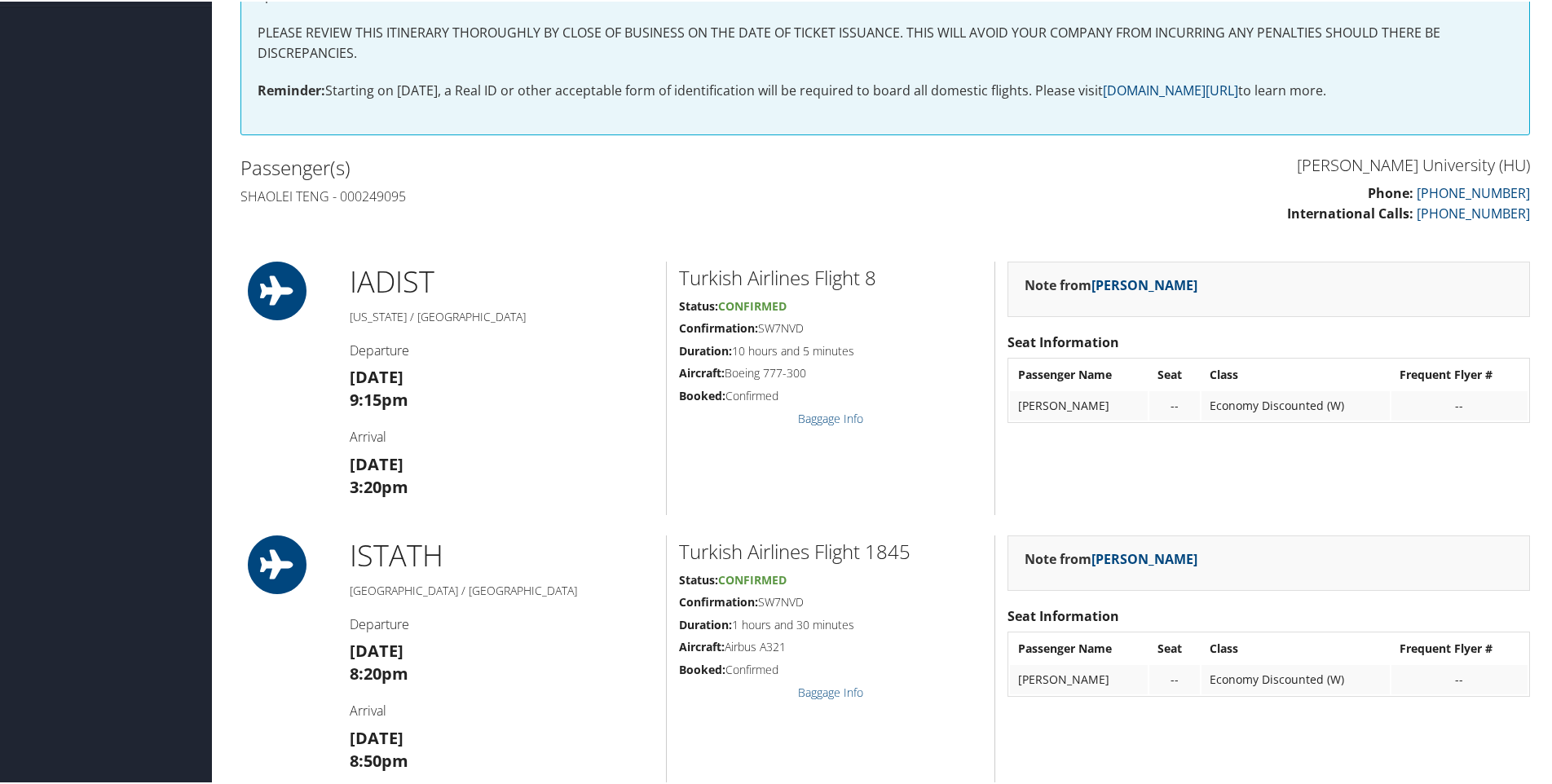
scroll to position [0, 0]
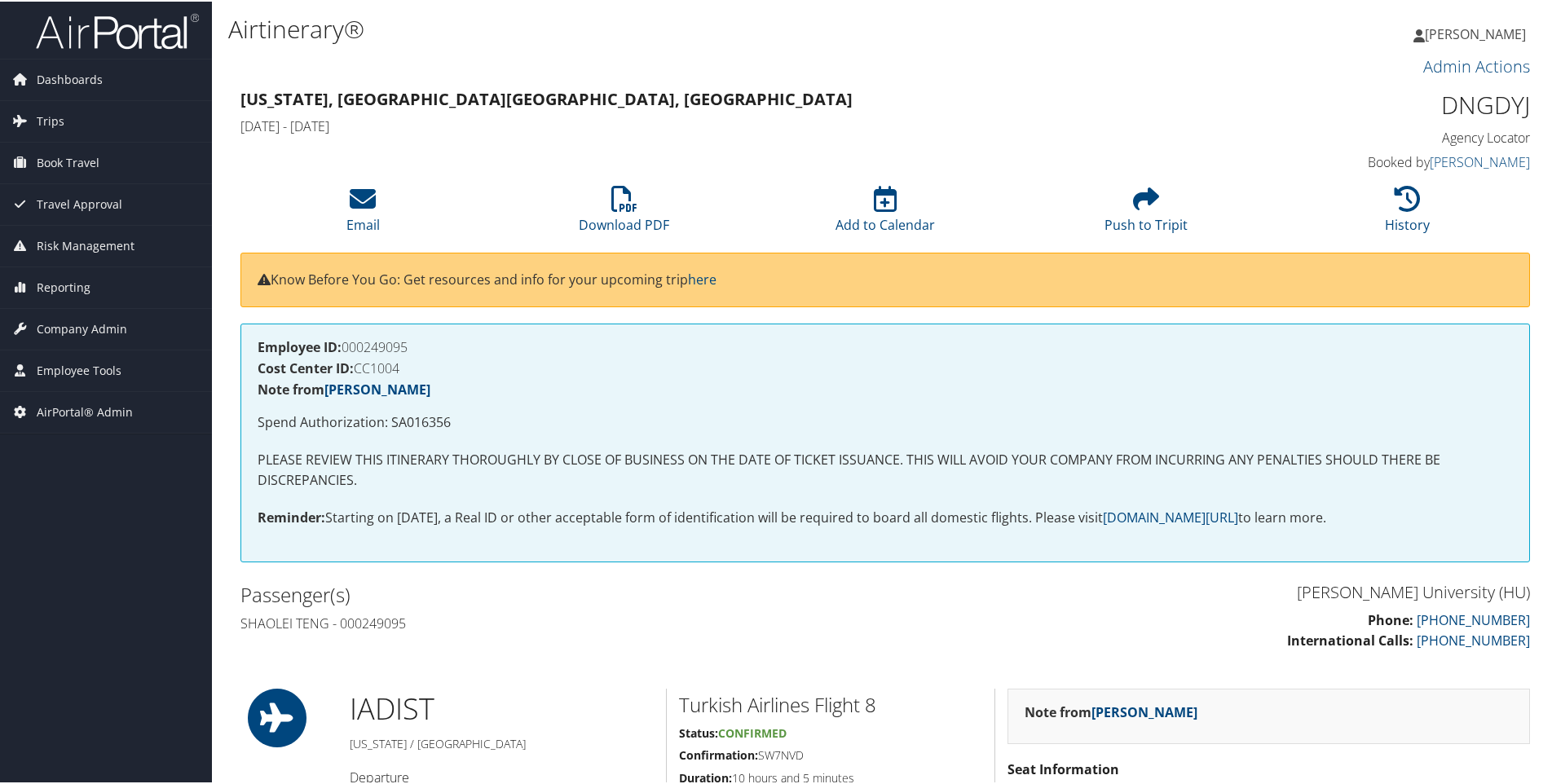
click at [387, 352] on h4 "Employee ID: 000249095" at bounding box center [885, 345] width 1255 height 13
copy h4 "000249095"
click at [441, 425] on p "Spend Authorization: SA016356" at bounding box center [885, 421] width 1255 height 21
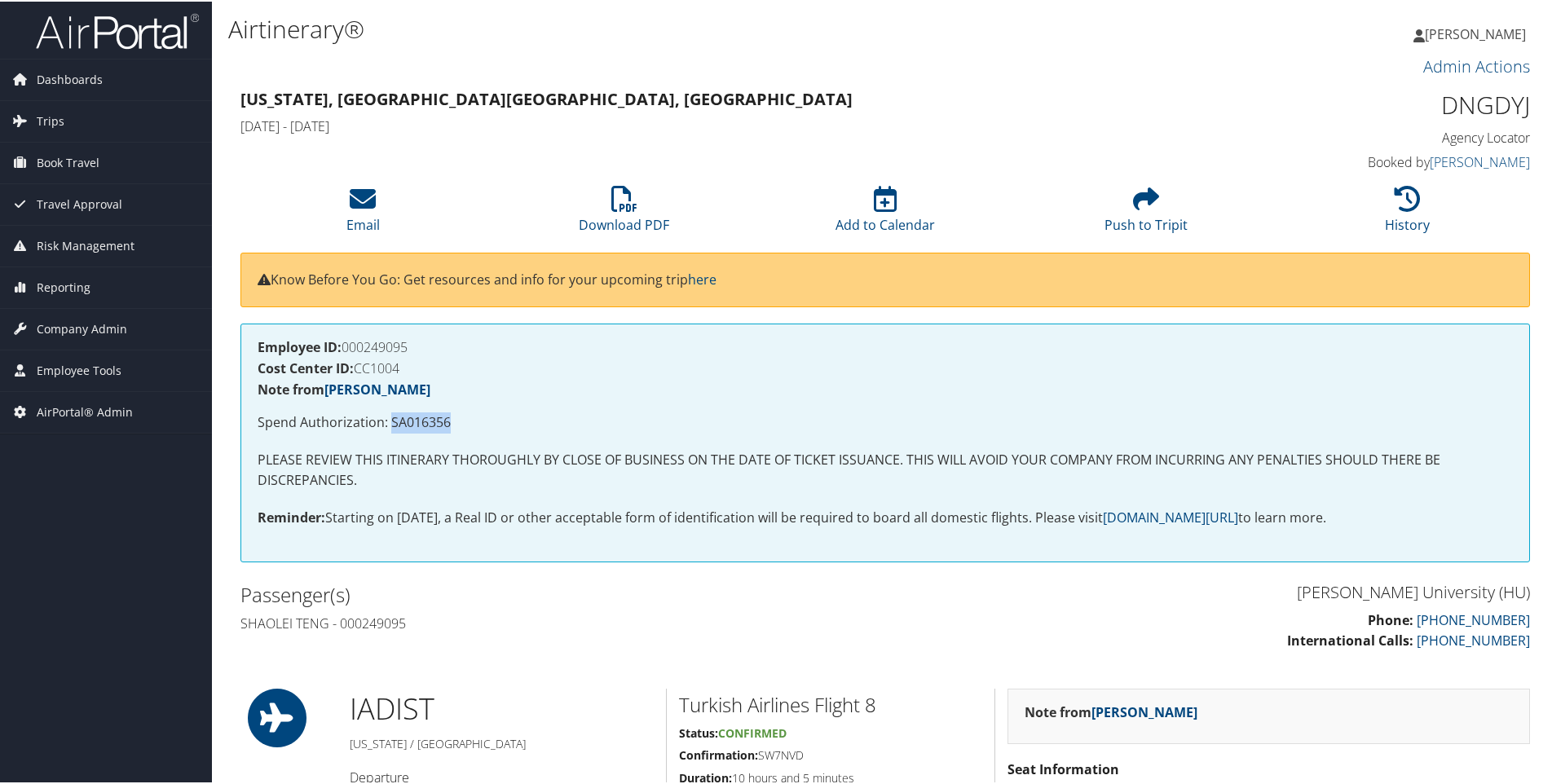
copy p "SA016356"
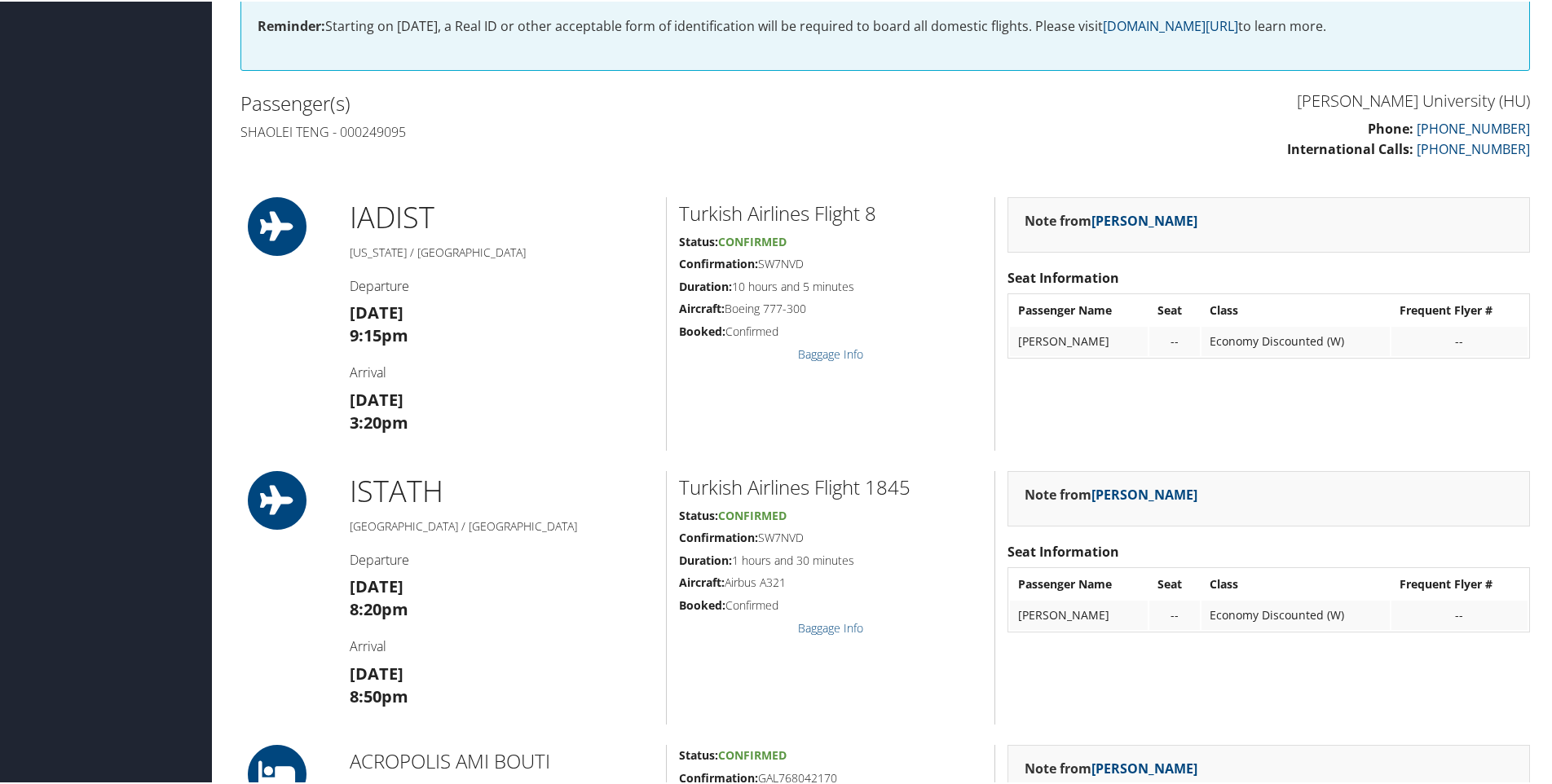
scroll to position [777, 0]
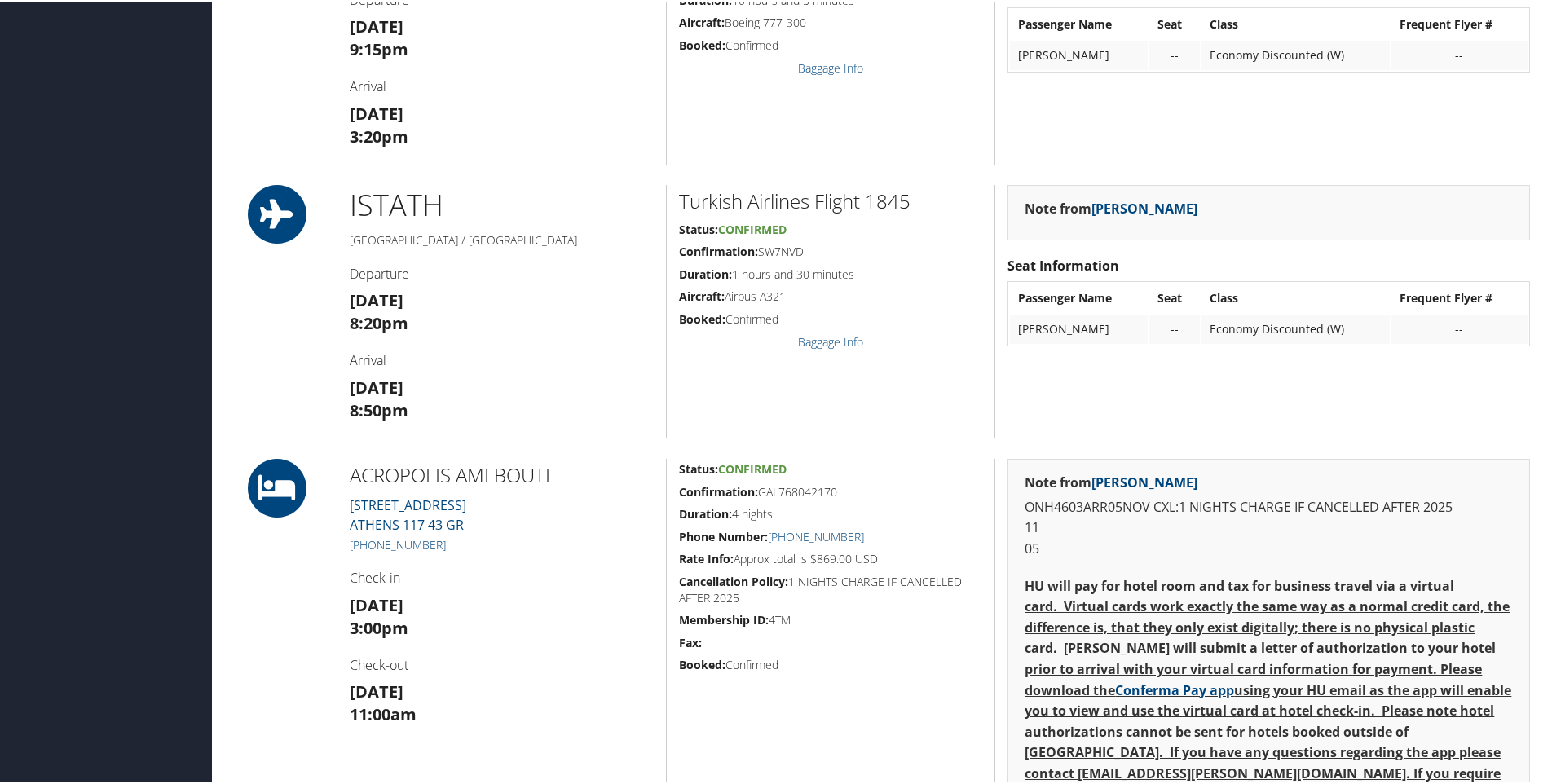
drag, startPoint x: 866, startPoint y: 485, endPoint x: 762, endPoint y: 487, distance: 104.0
click at [762, 487] on h5 "Confirmation: GAL768042170" at bounding box center [831, 490] width 303 height 16
copy h5 "GAL768042170"
drag, startPoint x: 499, startPoint y: 525, endPoint x: 348, endPoint y: 501, distance: 152.9
click at [348, 501] on div "ACROPOLIS AMI BOUTI IRAS STREET 10 ATHENS 117 43 GR +30 (210) 922-0810 Check-in…" at bounding box center [502, 790] width 328 height 664
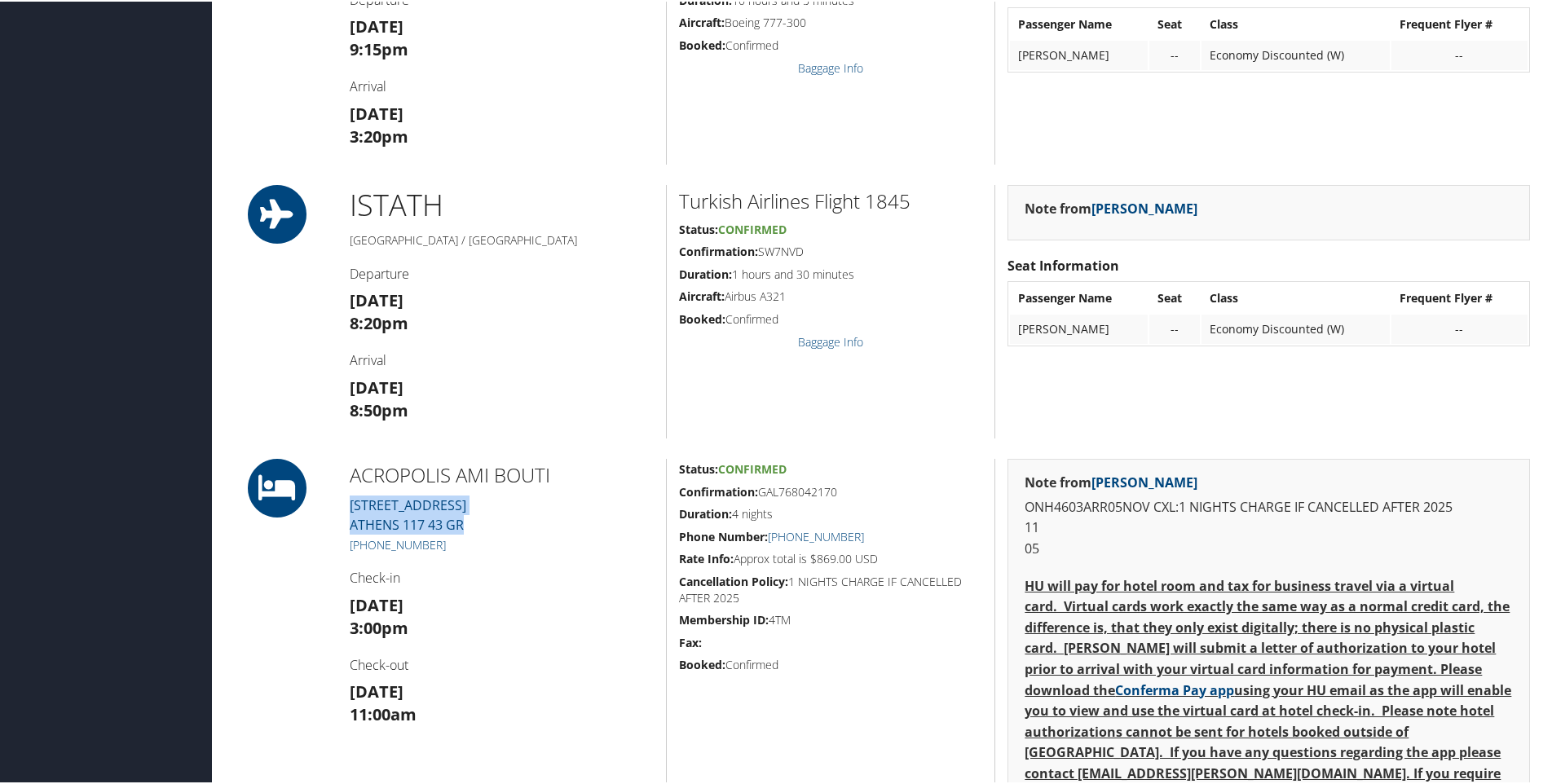
copy link "IRAS STREET 10 ATHENS 117 43 GR"
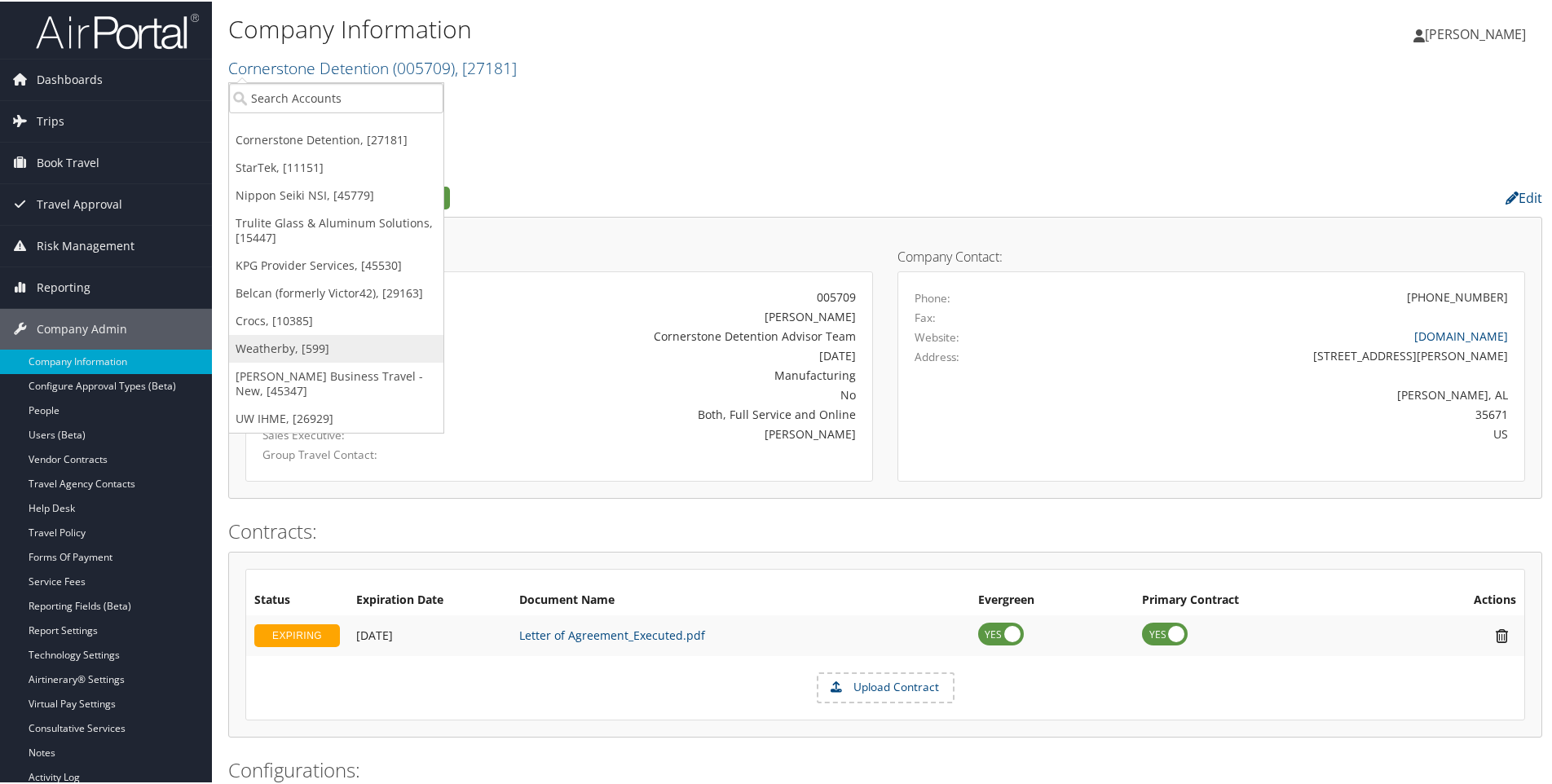
click at [324, 345] on link "Weatherby, [599]" at bounding box center [336, 346] width 214 height 28
